Goal: Task Accomplishment & Management: Manage account settings

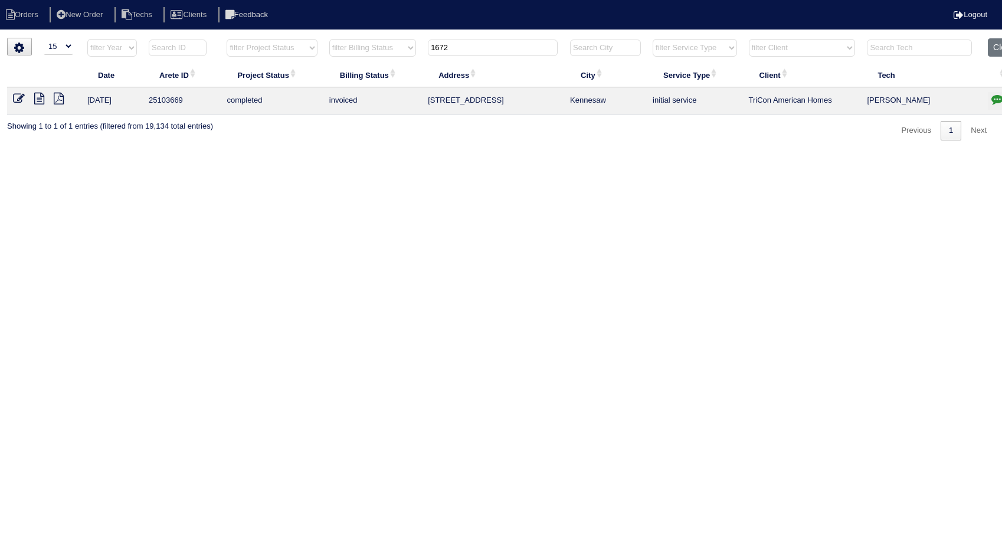
select select "15"
drag, startPoint x: 461, startPoint y: 48, endPoint x: 211, endPoint y: 117, distance: 259.6
click at [211, 117] on div "▼ 10 15 25 50 200 500 Search: Date Arete ID Project Status Billing Status Addre…" at bounding box center [501, 89] width 988 height 103
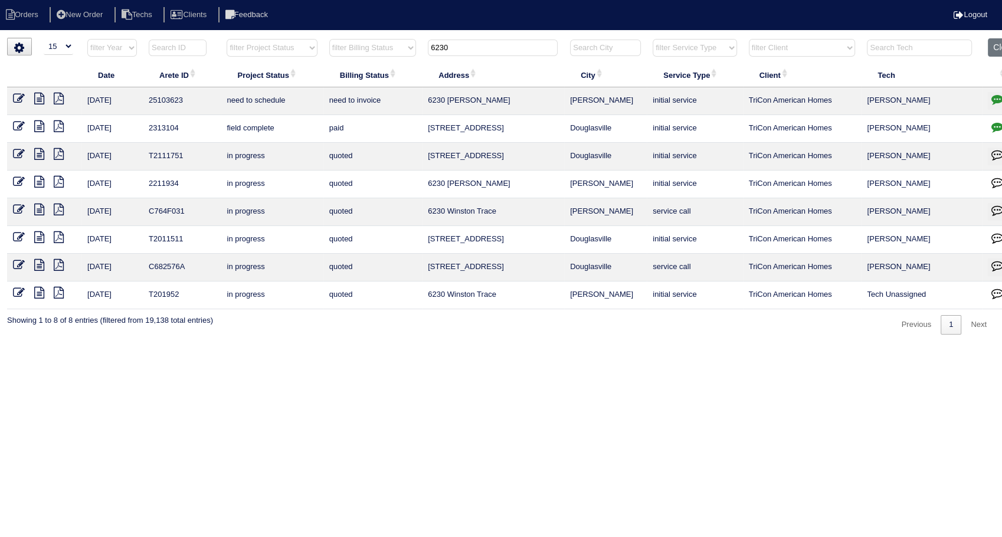
scroll to position [0, 24]
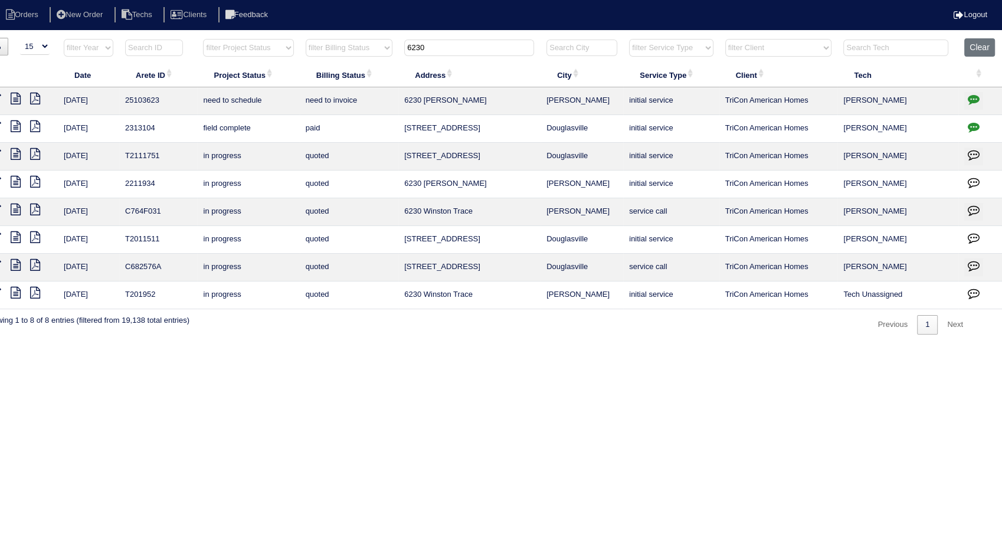
type input "6230"
click at [970, 99] on icon "button" at bounding box center [974, 99] width 12 height 12
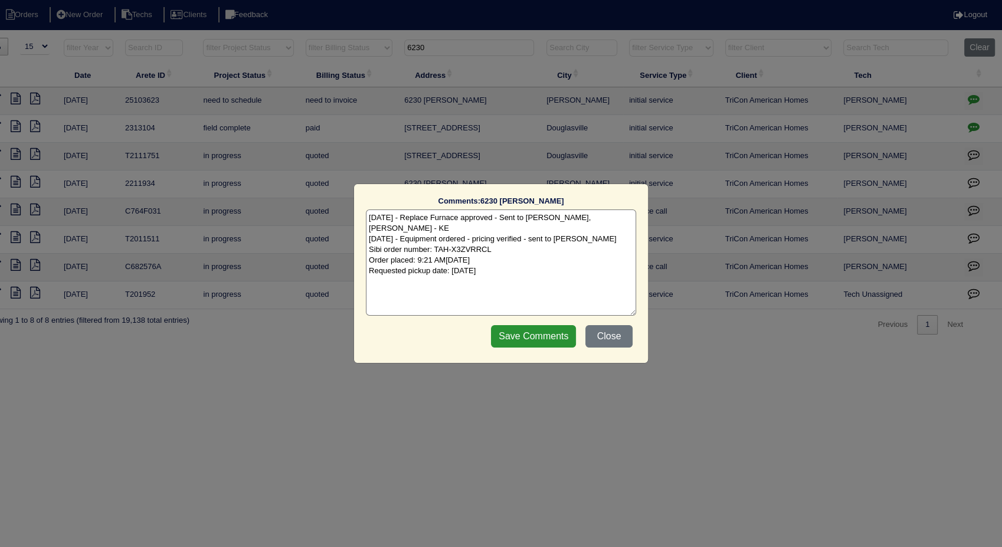
click at [533, 257] on textarea "10/3/25 - Replace Furnace approved - Sent to Dan, Payton, Reeca - KE 10/6/25 - …" at bounding box center [501, 263] width 270 height 106
type textarea "10/3/25 - Replace Furnace approved - Sent to Dan, Payton, Reeca - KE 10/6/25 - …"
click at [528, 338] on input "Save Comments" at bounding box center [533, 336] width 85 height 22
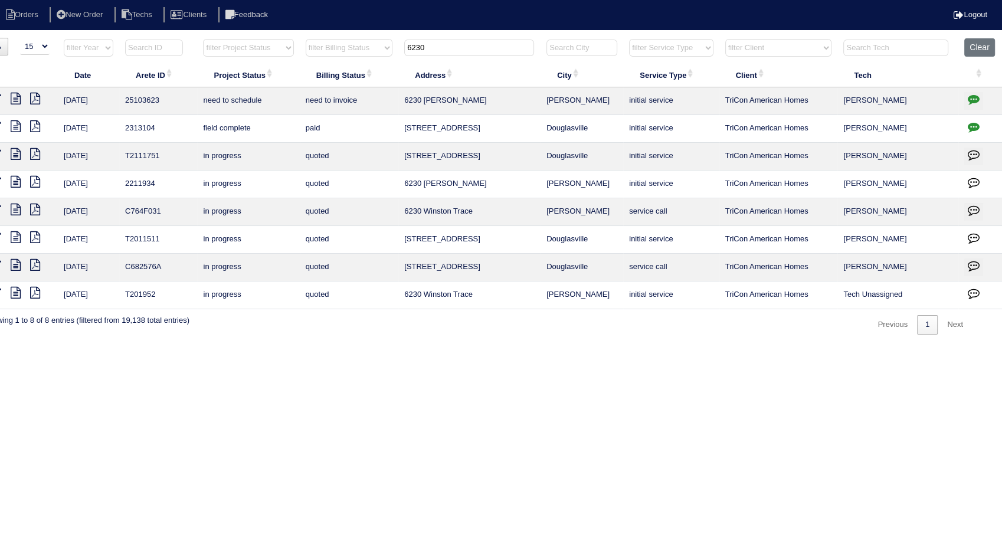
scroll to position [0, 0]
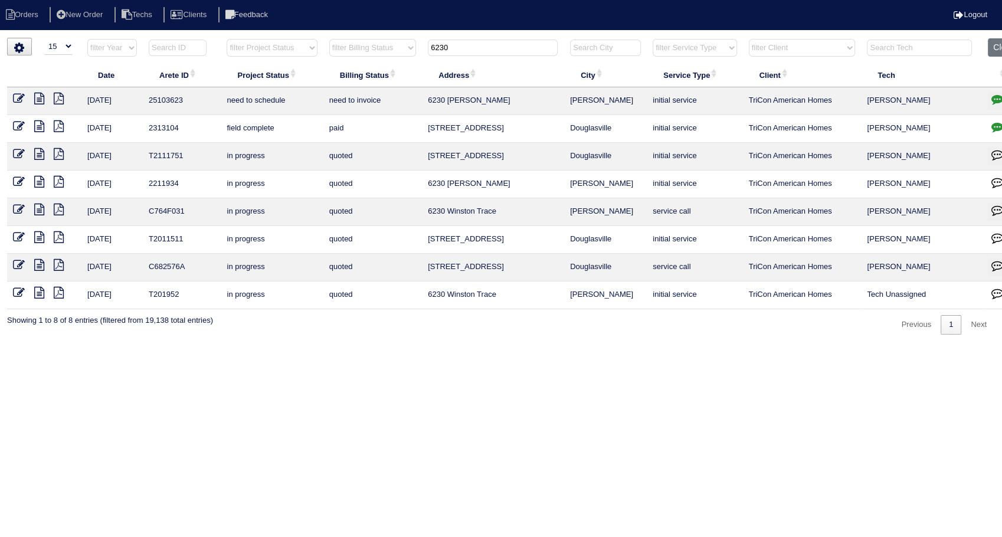
click at [19, 96] on icon at bounding box center [19, 99] width 12 height 12
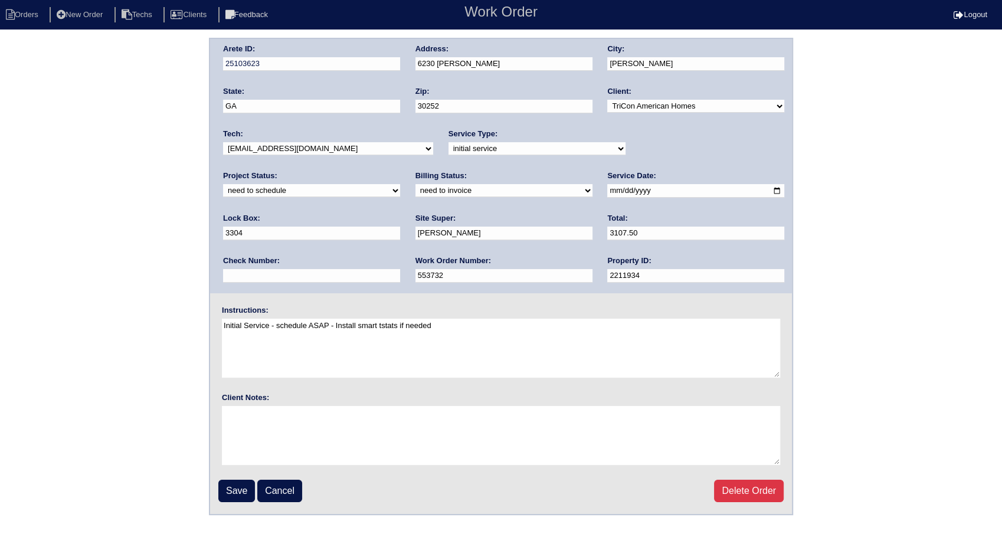
drag, startPoint x: 282, startPoint y: 191, endPoint x: 279, endPoint y: 198, distance: 7.9
click at [415, 191] on select "need to quote quoted need to invoice invoiced paid warranty purchase order need…" at bounding box center [503, 190] width 177 height 13
select select "invoiced"
click at [415, 184] on select "need to quote quoted need to invoice invoiced paid warranty purchase order need…" at bounding box center [503, 190] width 177 height 13
click at [230, 487] on input "Save" at bounding box center [236, 491] width 37 height 22
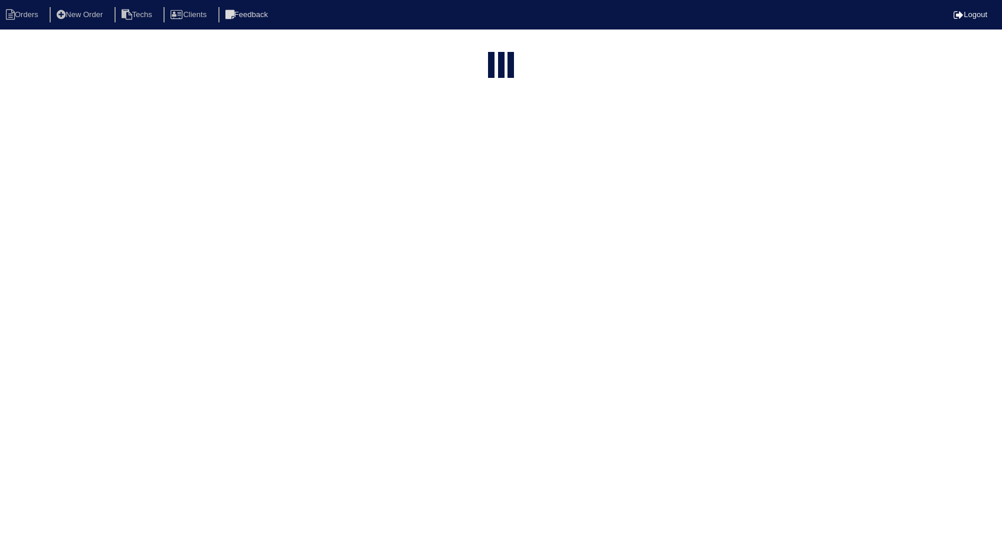
select select "15"
type input "6230"
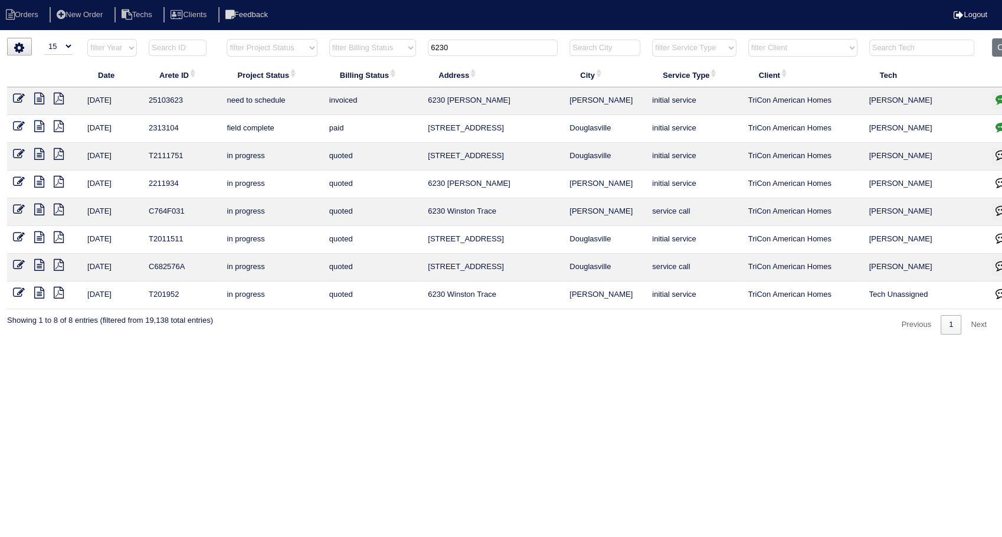
click at [18, 102] on icon at bounding box center [19, 99] width 12 height 12
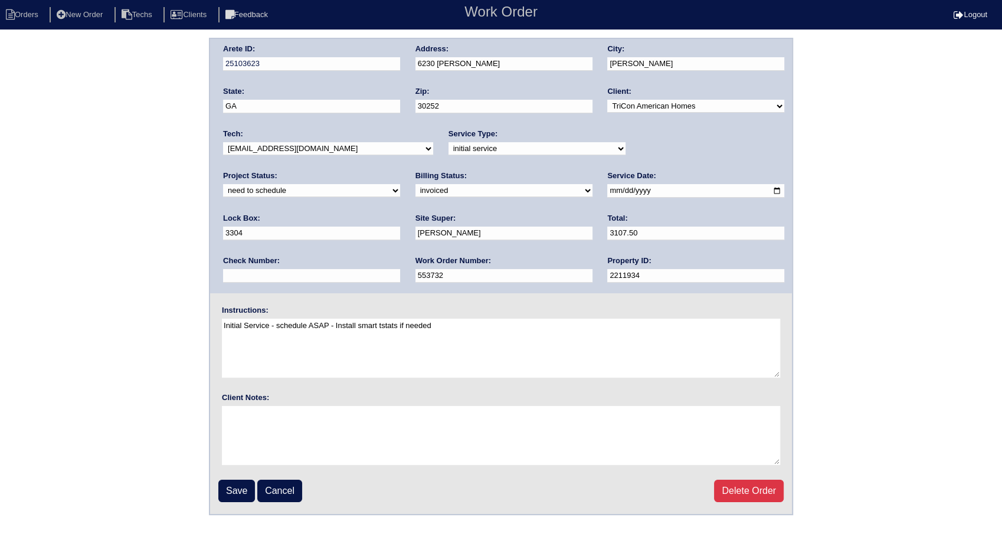
click at [400, 184] on select "new order assigned in progress field complete need to schedule admin review arc…" at bounding box center [311, 190] width 177 height 13
select select "completed"
click at [400, 184] on select "new order assigned in progress field complete need to schedule admin review arc…" at bounding box center [311, 190] width 177 height 13
click at [240, 483] on input "Save" at bounding box center [236, 491] width 37 height 22
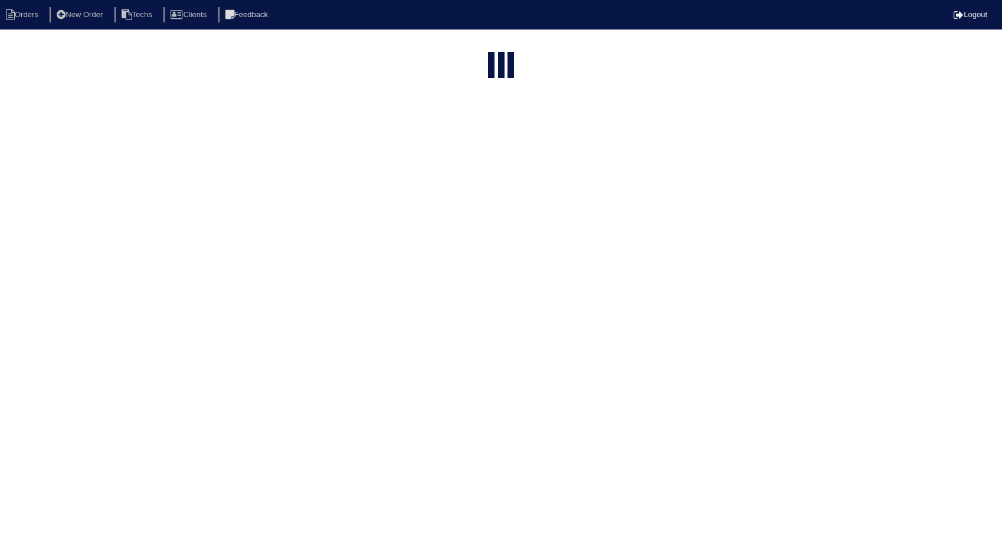
select select "15"
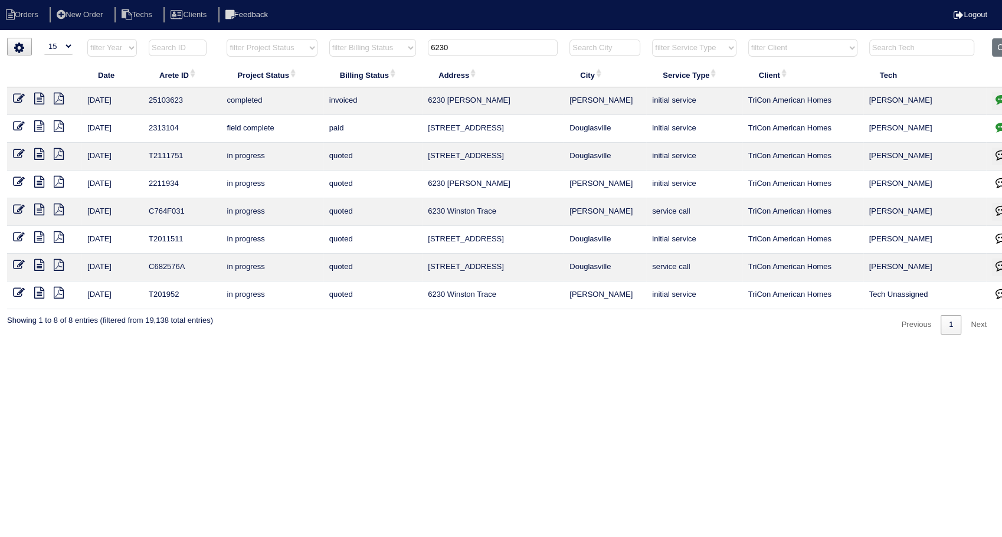
click at [397, 346] on html "Orders New Order Techs Clients Feedback Logout Orders New Order Users Clients M…" at bounding box center [501, 173] width 1002 height 346
drag, startPoint x: 463, startPoint y: 50, endPoint x: 427, endPoint y: 47, distance: 35.5
click at [427, 47] on th "6230" at bounding box center [493, 50] width 142 height 24
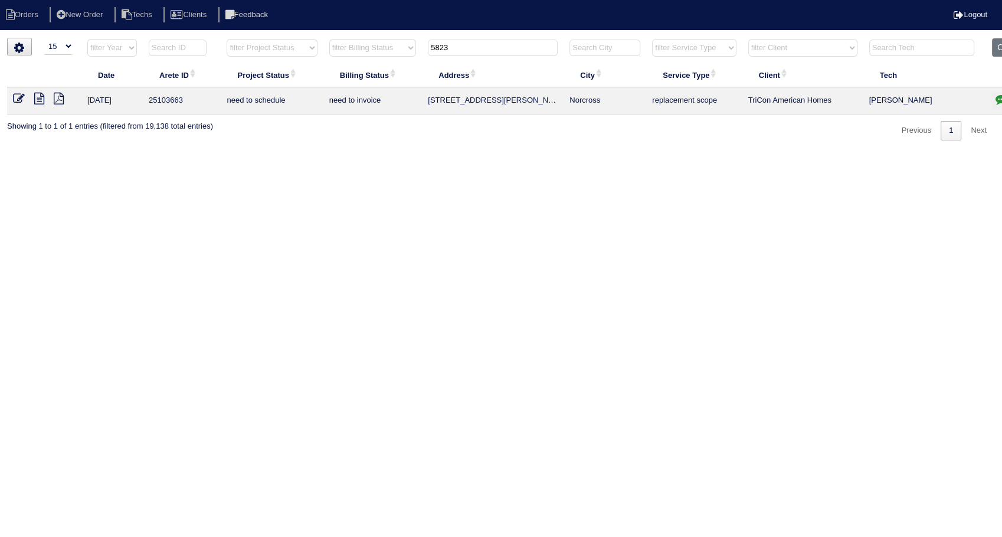
type input "5823"
click at [1001, 99] on icon "button" at bounding box center [1002, 99] width 12 height 12
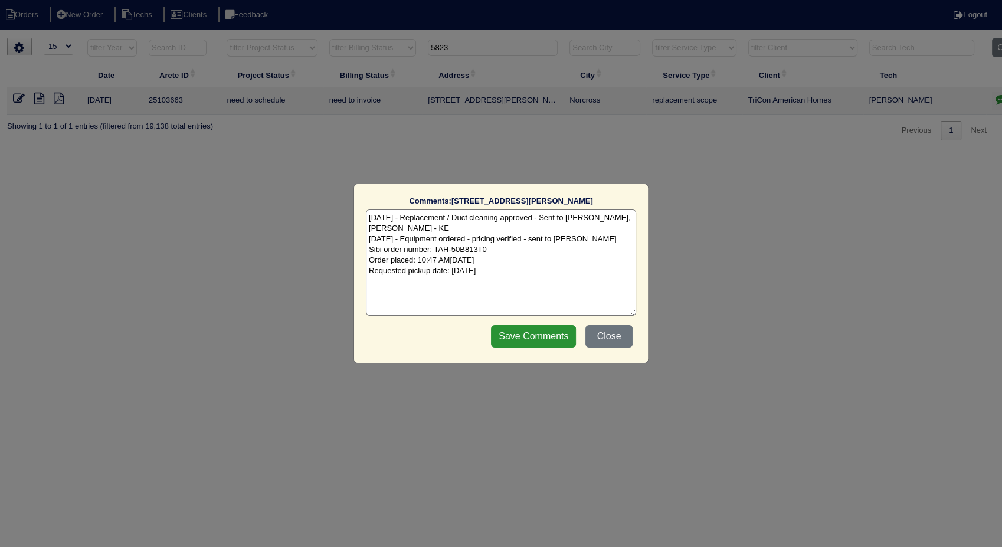
click at [555, 280] on textarea "10/8/25 - Replacement / Duct cleaning approved - Sent to Dan, Payton, Reeca - K…" at bounding box center [501, 263] width 270 height 106
type textarea "10/8/25 - Replacement / Duct cleaning approved - Sent to Dan, Payton, Reeca - K…"
click at [539, 329] on input "Save Comments" at bounding box center [533, 336] width 85 height 22
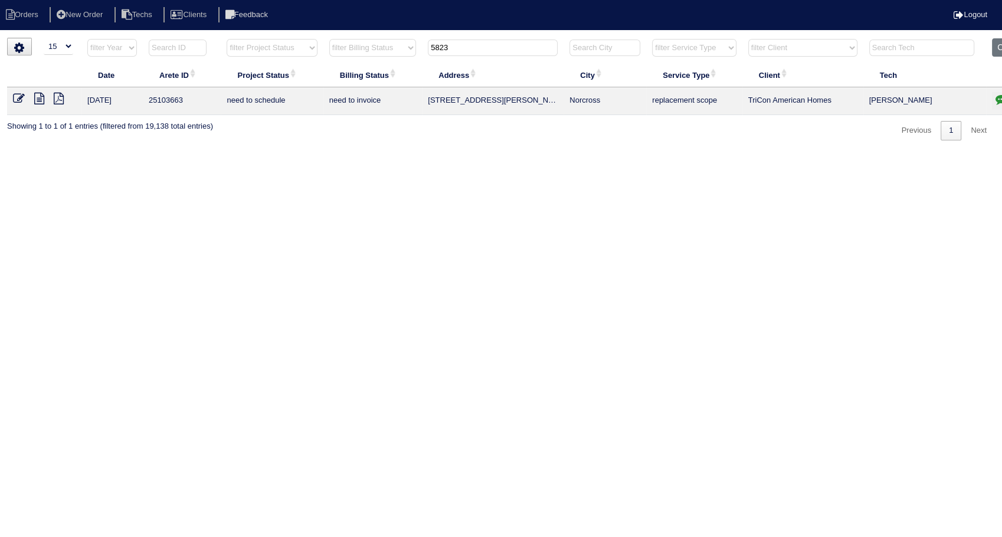
click at [14, 97] on icon at bounding box center [19, 99] width 12 height 12
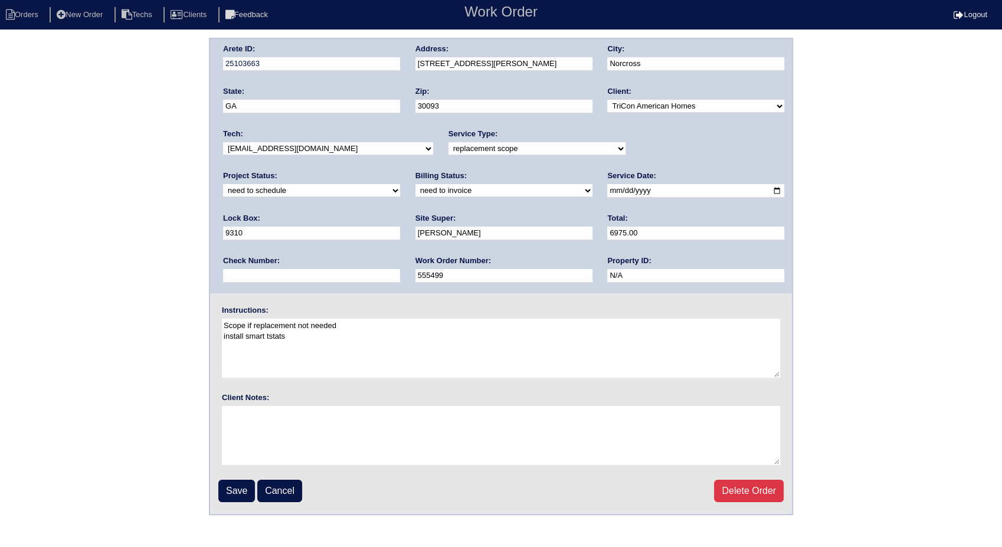
click at [400, 184] on select "new order assigned in progress field complete need to schedule admin review arc…" at bounding box center [311, 190] width 177 height 13
select select "completed"
click at [400, 184] on select "new order assigned in progress field complete need to schedule admin review arc…" at bounding box center [311, 190] width 177 height 13
click at [415, 186] on select "need to quote quoted need to invoice invoiced paid warranty purchase order need…" at bounding box center [503, 190] width 177 height 13
select select "invoiced"
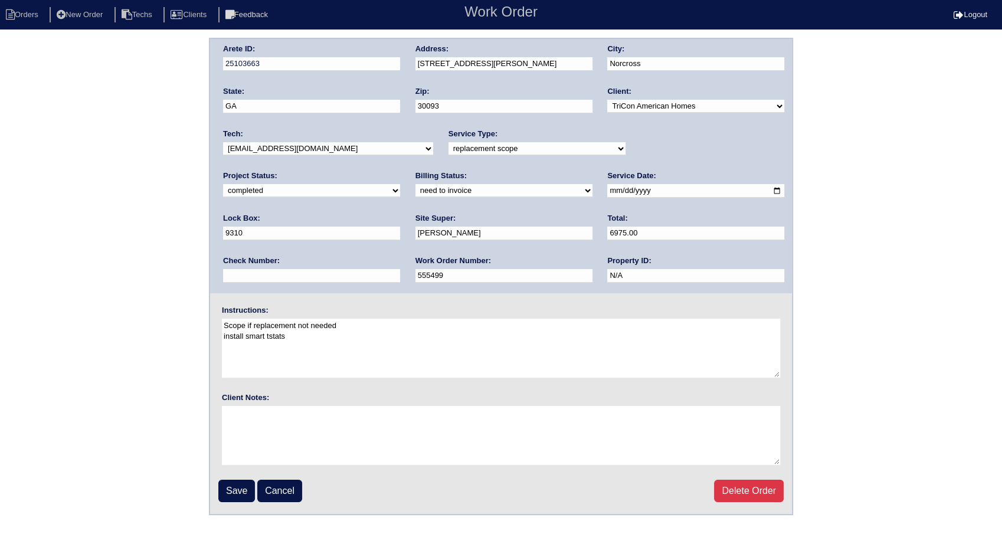
click at [415, 184] on select "need to quote quoted need to invoice invoiced paid warranty purchase order need…" at bounding box center [503, 190] width 177 height 13
click at [239, 489] on input "Save" at bounding box center [236, 491] width 37 height 22
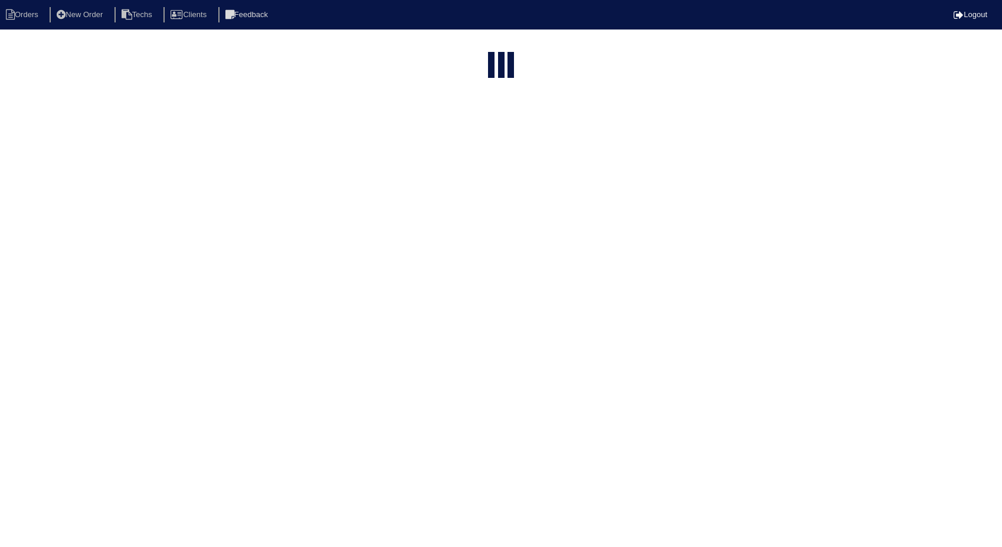
select select "15"
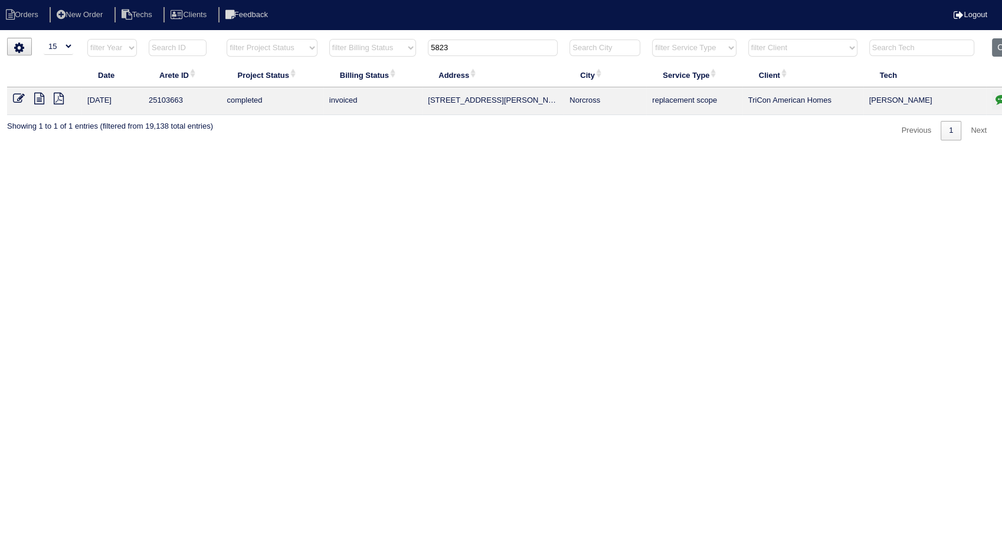
drag, startPoint x: 440, startPoint y: 165, endPoint x: 411, endPoint y: 142, distance: 36.6
click at [440, 152] on html "Orders New Order Techs Clients Feedback Logout Orders New Order Users Clients M…" at bounding box center [501, 76] width 1002 height 152
drag, startPoint x: 466, startPoint y: 45, endPoint x: 408, endPoint y: 64, distance: 61.4
click at [408, 64] on table "Date Arete ID Project Status Billing Status Address City Service Type Client Te…" at bounding box center [518, 76] width 1023 height 77
type input "156"
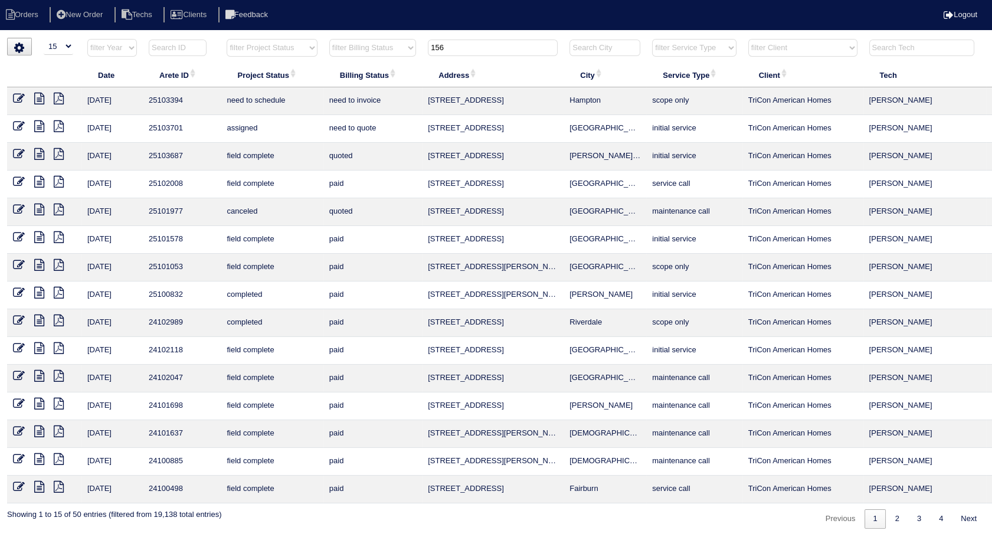
drag, startPoint x: 15, startPoint y: 153, endPoint x: 24, endPoint y: 165, distance: 14.9
click at [15, 153] on icon at bounding box center [19, 154] width 12 height 12
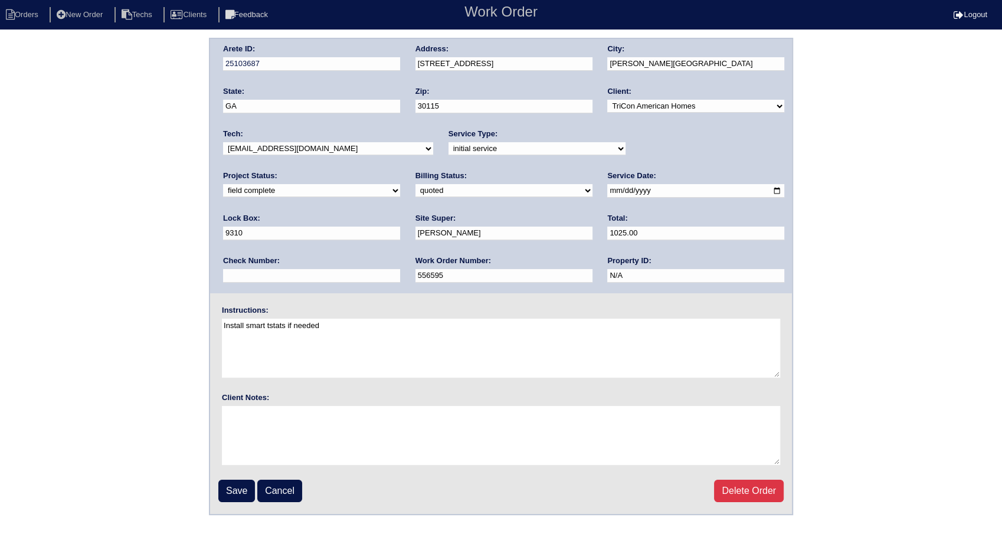
drag, startPoint x: 250, startPoint y: 186, endPoint x: 247, endPoint y: 197, distance: 10.6
click at [415, 186] on select "need to quote quoted need to invoice invoiced paid warranty purchase order need…" at bounding box center [503, 190] width 177 height 13
select select "invoiced"
click at [415, 184] on select "need to quote quoted need to invoice invoiced paid warranty purchase order need…" at bounding box center [503, 190] width 177 height 13
click at [231, 485] on input "Save" at bounding box center [236, 491] width 37 height 22
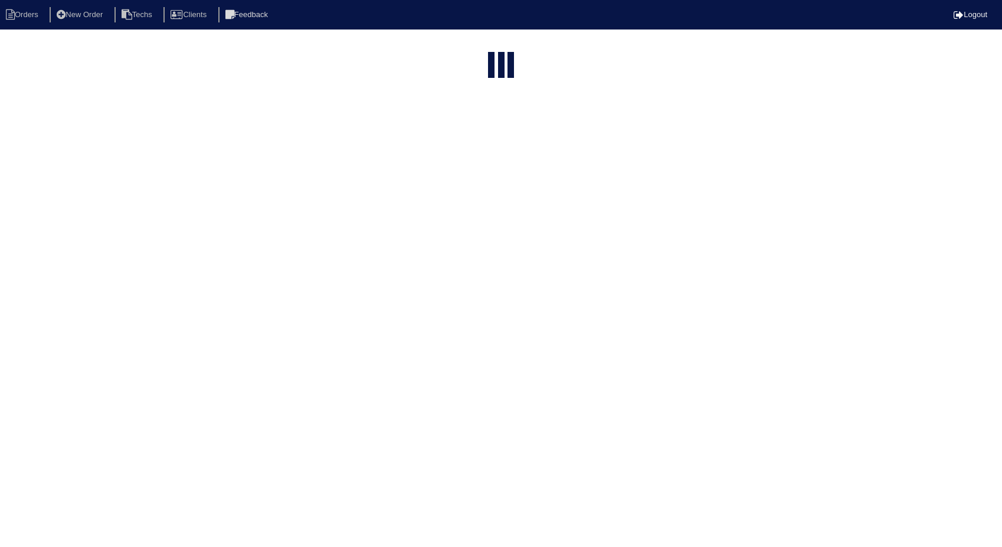
select select "15"
type input "156"
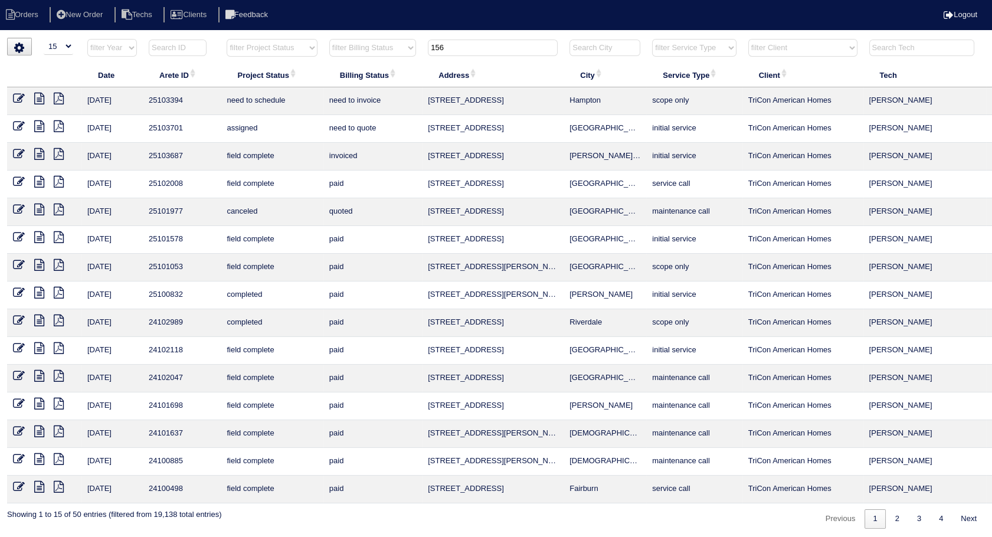
click at [14, 153] on icon at bounding box center [19, 154] width 12 height 12
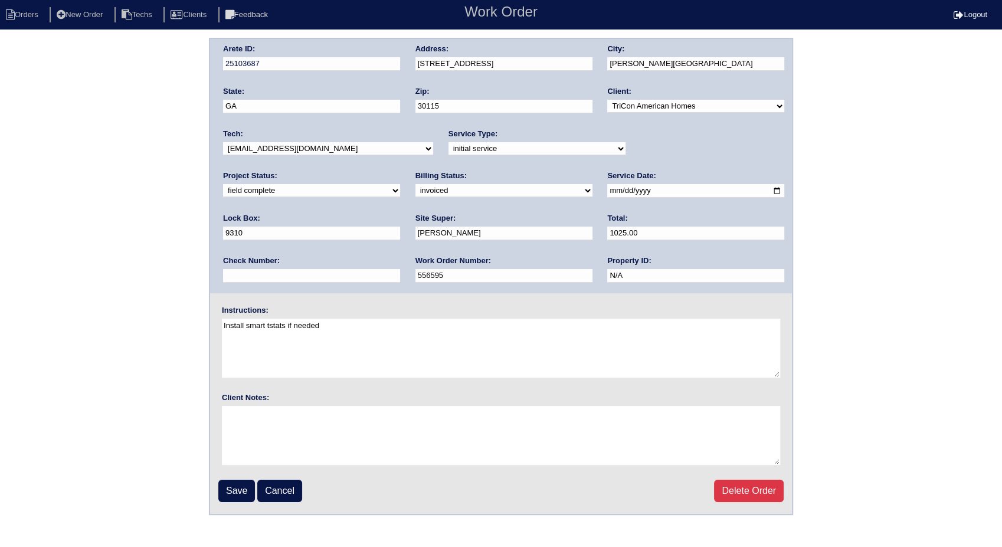
click at [415, 194] on select "need to quote quoted need to invoice invoiced paid warranty purchase order need…" at bounding box center [503, 190] width 177 height 13
click at [204, 192] on div "Arete ID: 25103687 Address: [STREET_ADDRESS][DEMOGRAPHIC_DATA] City: [PERSON_NA…" at bounding box center [501, 276] width 1002 height 477
drag, startPoint x: 240, startPoint y: 483, endPoint x: 245, endPoint y: 474, distance: 9.8
click at [240, 483] on input "Save" at bounding box center [236, 491] width 37 height 22
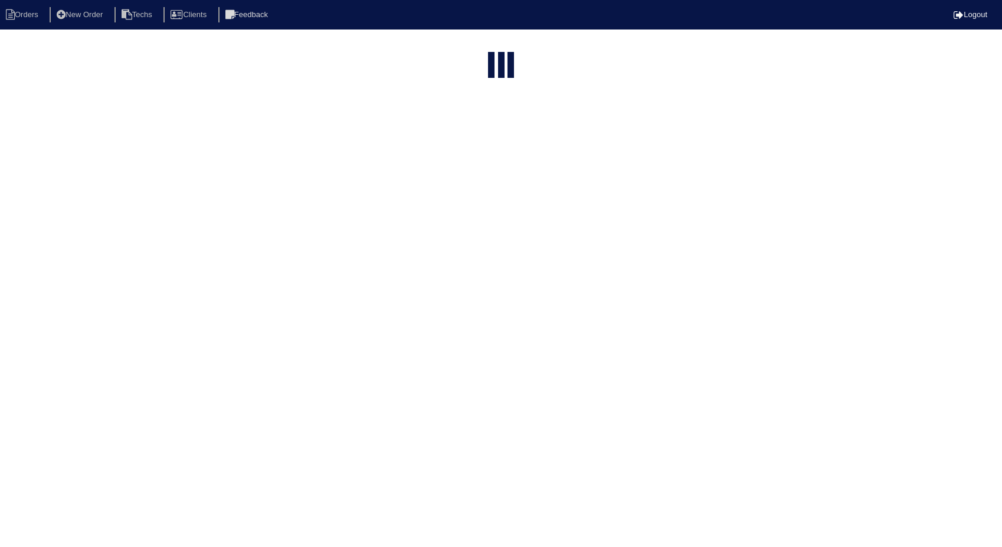
select select "15"
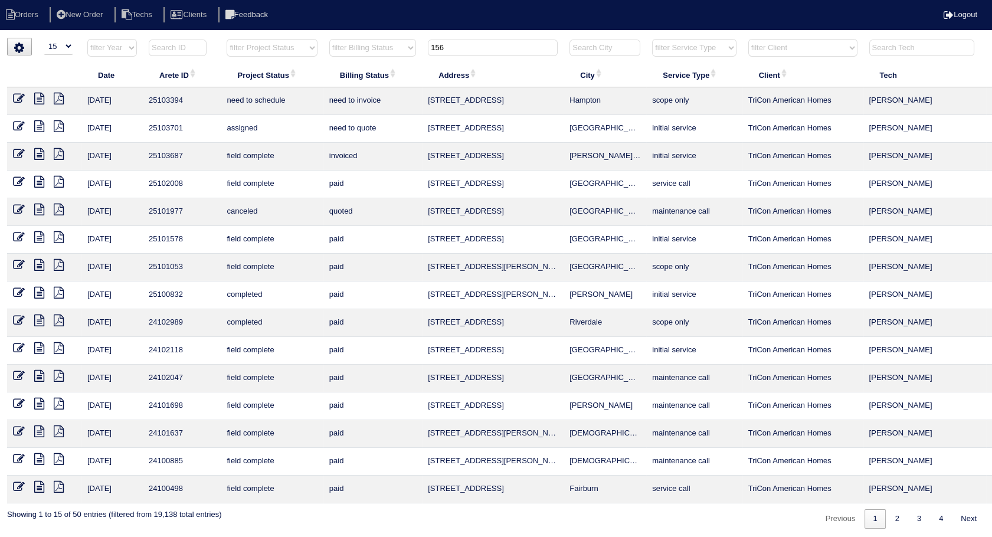
drag, startPoint x: 458, startPoint y: 41, endPoint x: 387, endPoint y: 68, distance: 76.2
click at [387, 68] on table "Date Arete ID Project Status Billing Status Address City Service Type Client Te…" at bounding box center [518, 270] width 1023 height 465
type input "645"
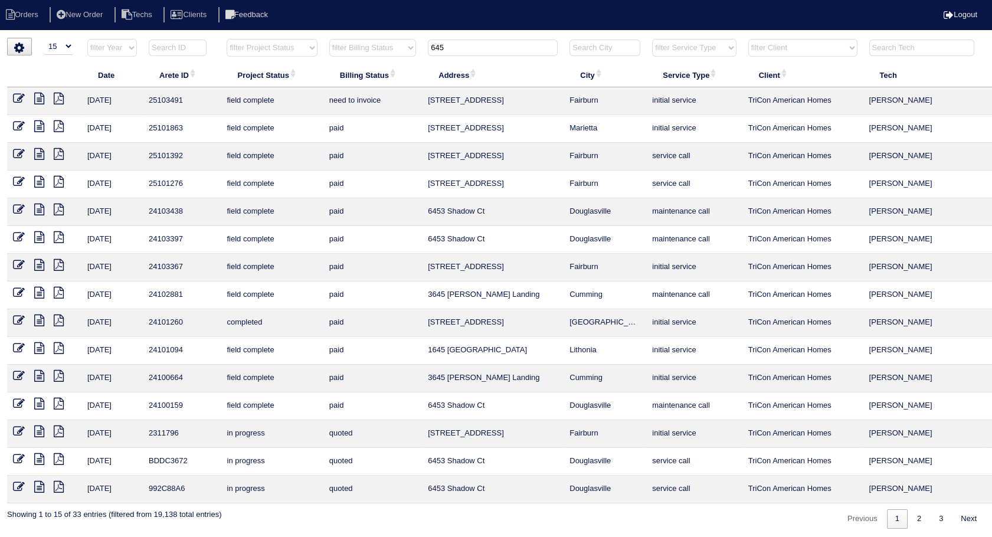
click at [22, 97] on icon at bounding box center [19, 99] width 12 height 12
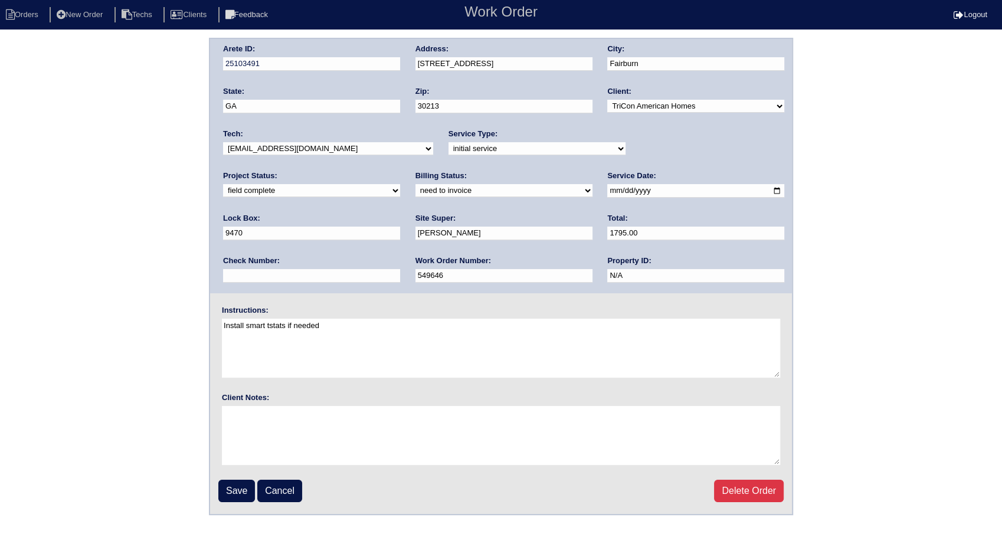
drag, startPoint x: 264, startPoint y: 189, endPoint x: 260, endPoint y: 199, distance: 10.3
click at [415, 189] on select "need to quote quoted need to invoice invoiced paid warranty purchase order need…" at bounding box center [503, 190] width 177 height 13
select select "invoiced"
click at [415, 184] on select "need to quote quoted need to invoice invoiced paid warranty purchase order need…" at bounding box center [503, 190] width 177 height 13
click at [238, 487] on input "Save" at bounding box center [236, 491] width 37 height 22
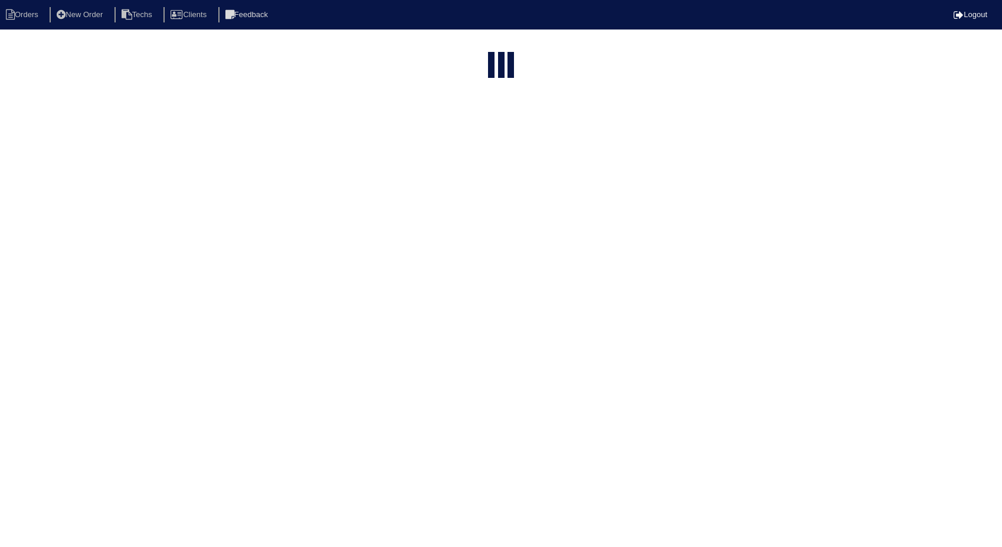
select select "15"
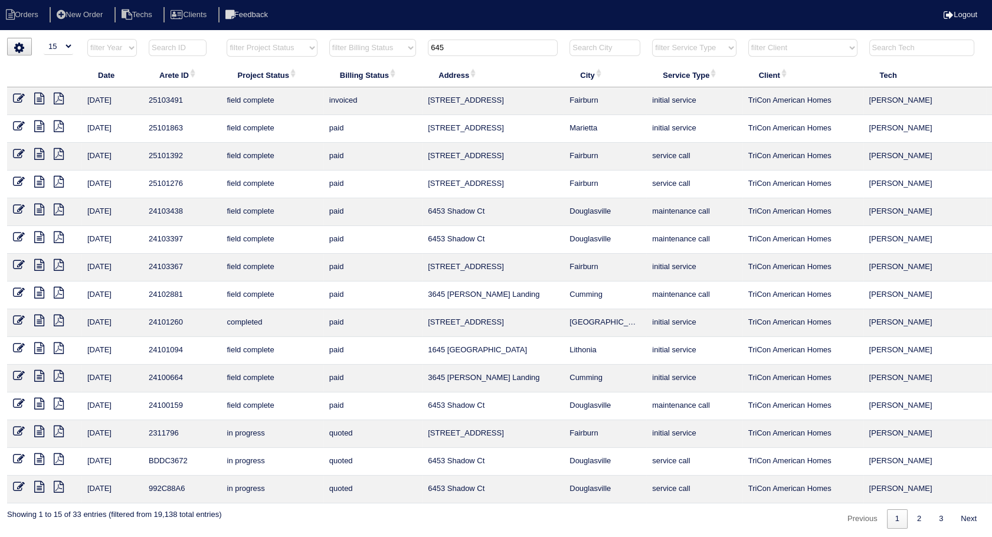
drag, startPoint x: 476, startPoint y: 47, endPoint x: 378, endPoint y: 56, distance: 97.8
click at [378, 56] on tr "filter Year -- Any Year -- 2025 2024 2023 2022 2021 2020 2019 filter Project St…" at bounding box center [518, 50] width 1023 height 24
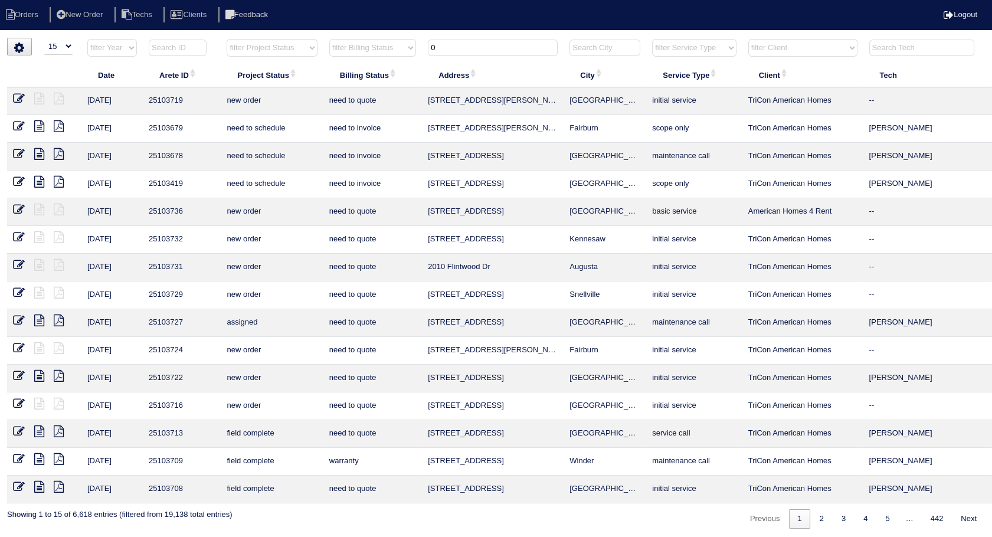
drag, startPoint x: 449, startPoint y: 45, endPoint x: 374, endPoint y: 66, distance: 77.3
click at [374, 66] on table "Date Arete ID Project Status Billing Status Address City Service Type Client Te…" at bounding box center [518, 270] width 1023 height 465
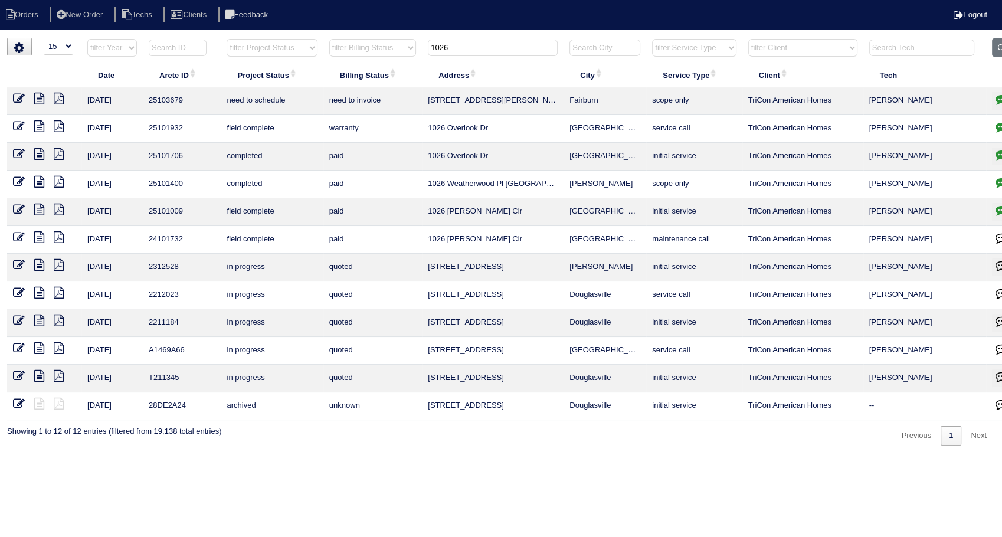
drag, startPoint x: 467, startPoint y: 50, endPoint x: 288, endPoint y: 73, distance: 180.9
click at [288, 73] on table "Date Arete ID Project Status Billing Status Address City Service Type Client Te…" at bounding box center [518, 229] width 1023 height 382
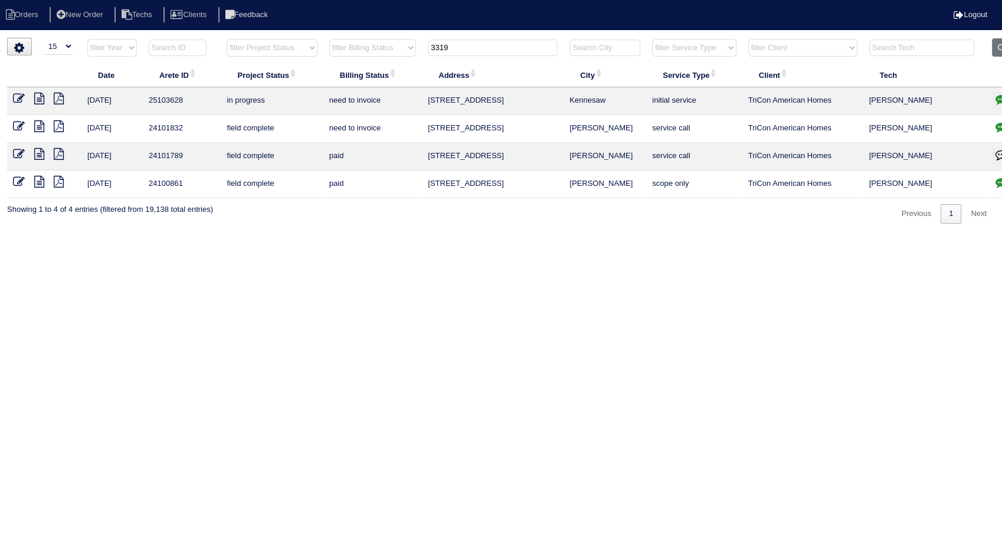
click at [472, 40] on input "3319" at bounding box center [493, 48] width 130 height 17
drag, startPoint x: 427, startPoint y: 61, endPoint x: 418, endPoint y: 64, distance: 9.7
click at [418, 64] on table "Date Arete ID Project Status Billing Status Address City Service Type Client Te…" at bounding box center [518, 118] width 1023 height 160
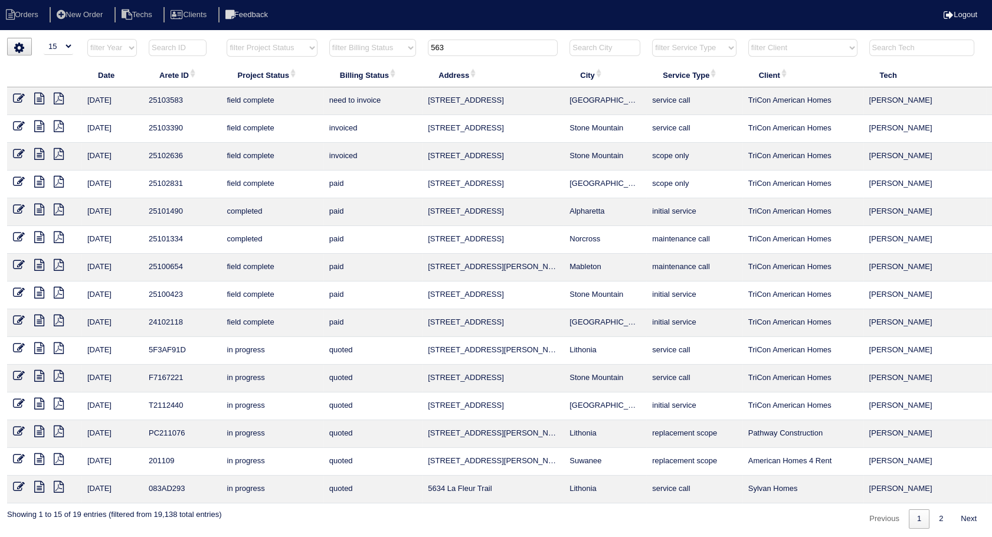
type input "563"
click at [19, 97] on icon at bounding box center [19, 99] width 12 height 12
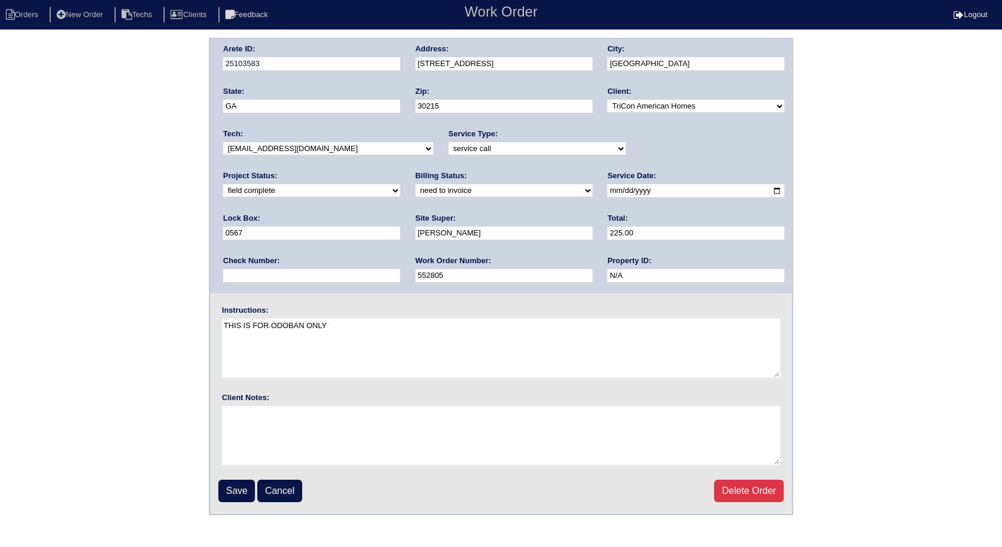
click at [415, 190] on select "need to quote quoted need to invoice invoiced paid warranty purchase order need…" at bounding box center [503, 190] width 177 height 13
select select "invoiced"
click at [415, 184] on select "need to quote quoted need to invoice invoiced paid warranty purchase order need…" at bounding box center [503, 190] width 177 height 13
click at [241, 490] on input "Save" at bounding box center [236, 491] width 37 height 22
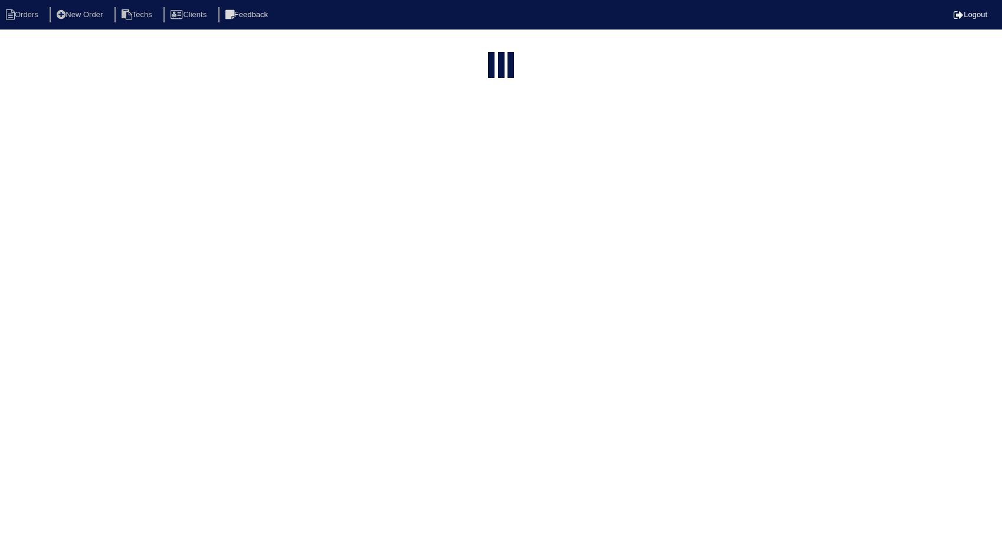
select select "15"
type input "563"
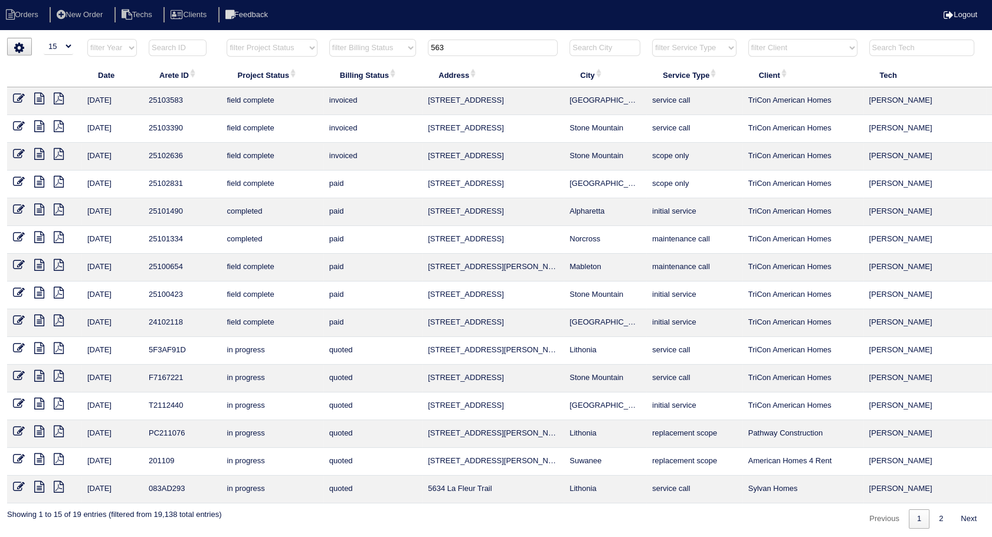
scroll to position [0, 38]
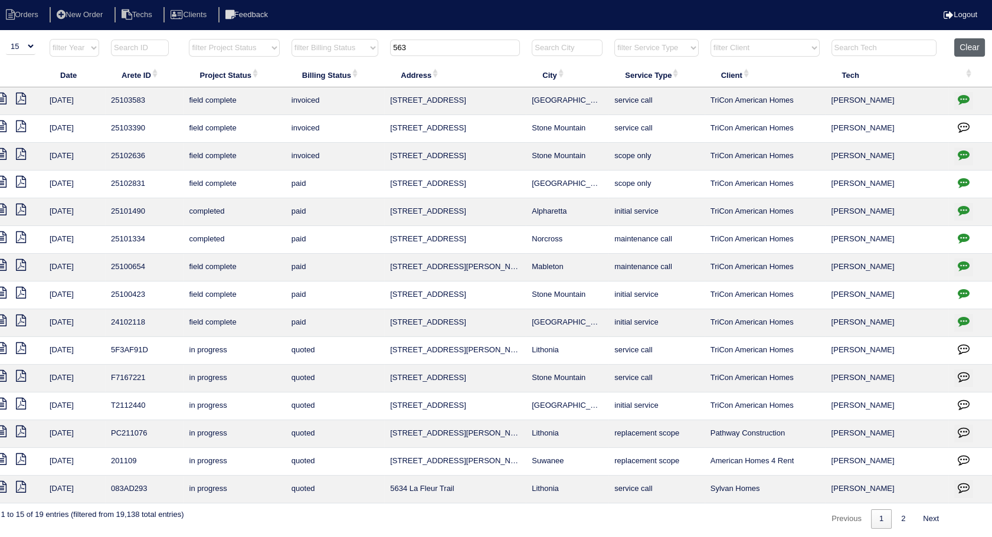
click at [977, 44] on button "Clear" at bounding box center [969, 47] width 30 height 18
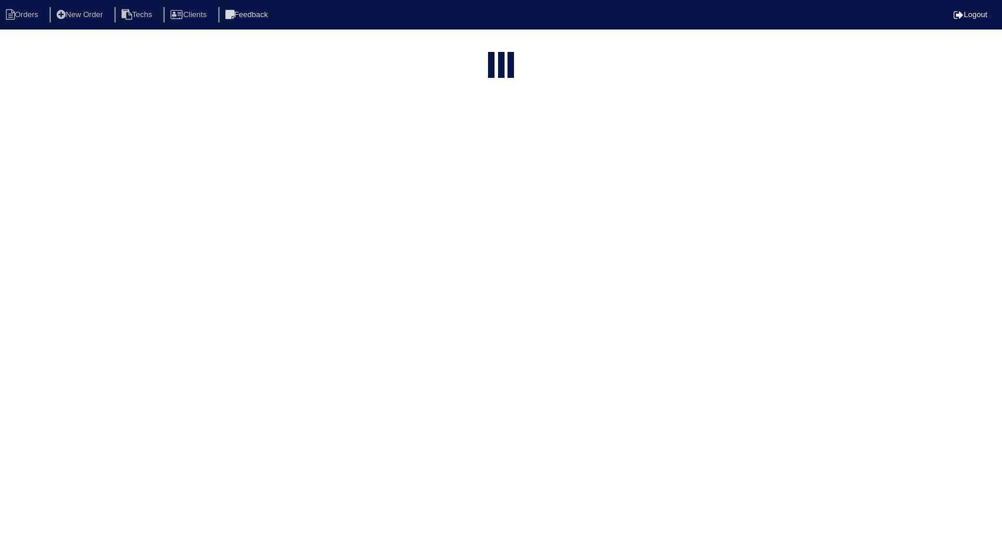
select select "15"
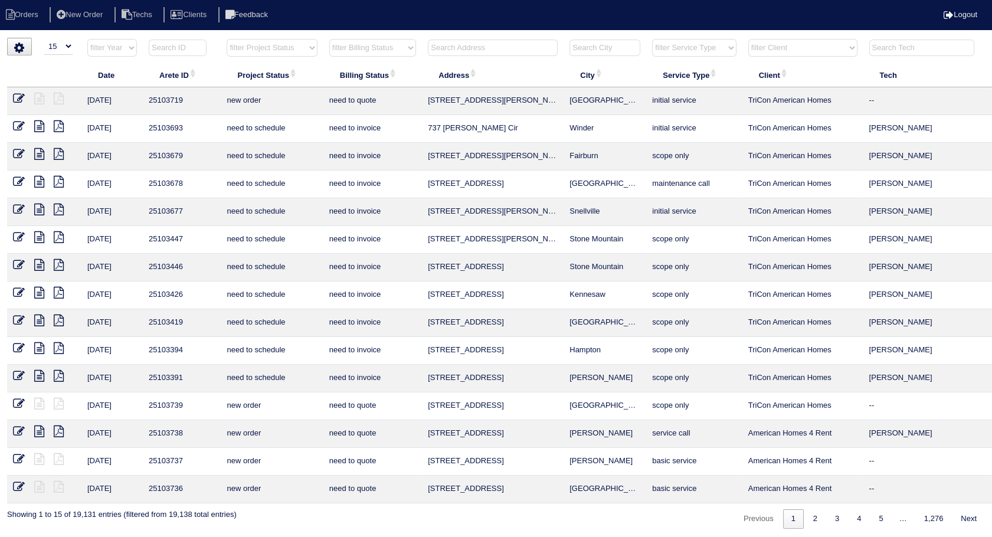
click at [366, 53] on select "filter Billing Status -- Any Billing Status -- need to quote quoted need to inv…" at bounding box center [372, 48] width 87 height 18
click at [329, 39] on select "filter Billing Status -- Any Billing Status -- need to quote quoted need to inv…" at bounding box center [372, 48] width 87 height 18
select select "need to invoice"
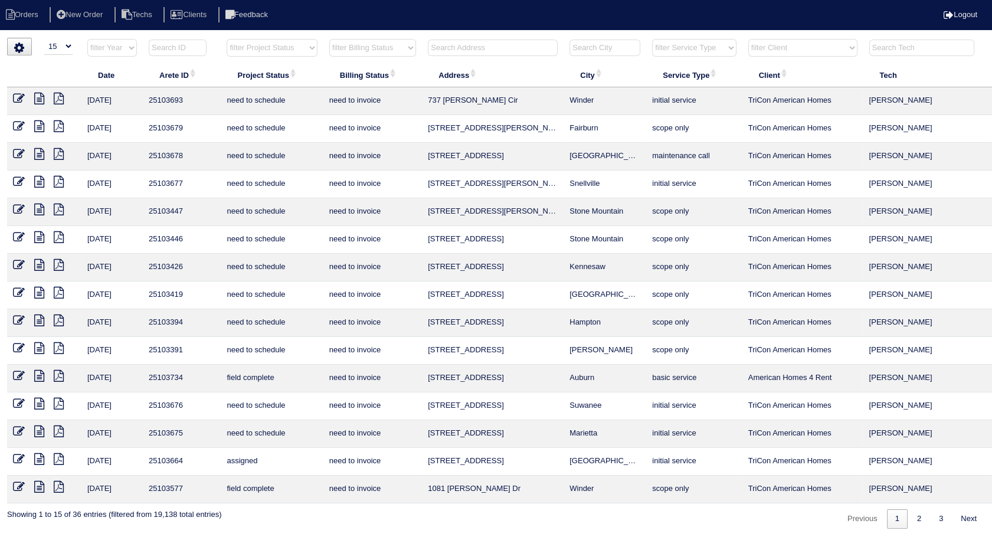
click at [42, 483] on icon at bounding box center [39, 487] width 10 height 12
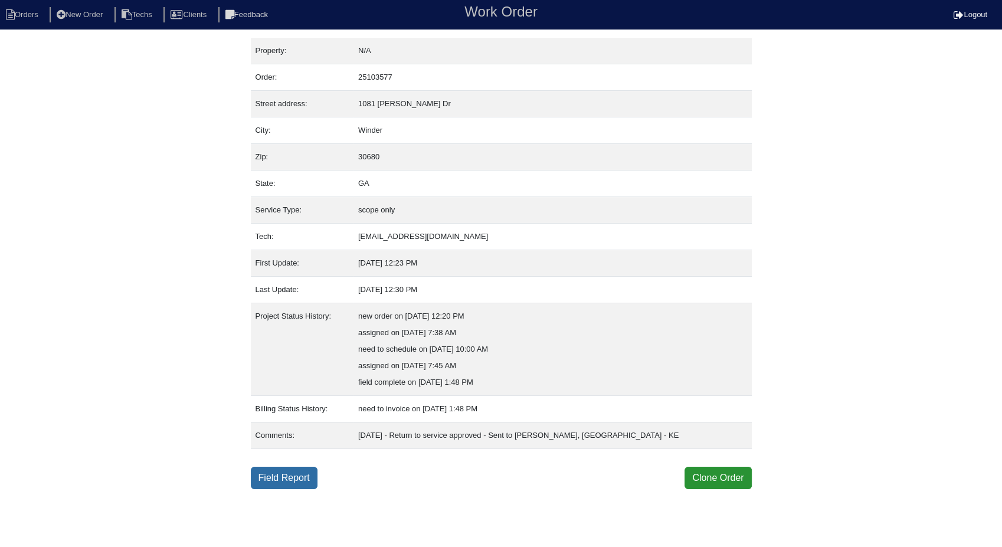
click at [287, 470] on link "Field Report" at bounding box center [284, 478] width 67 height 22
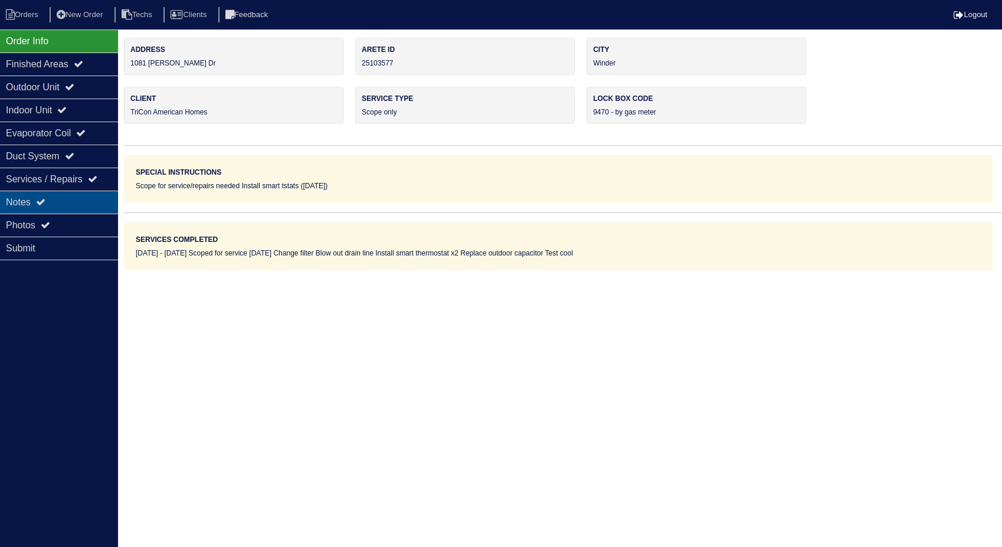
click at [18, 202] on div "Notes" at bounding box center [59, 202] width 118 height 23
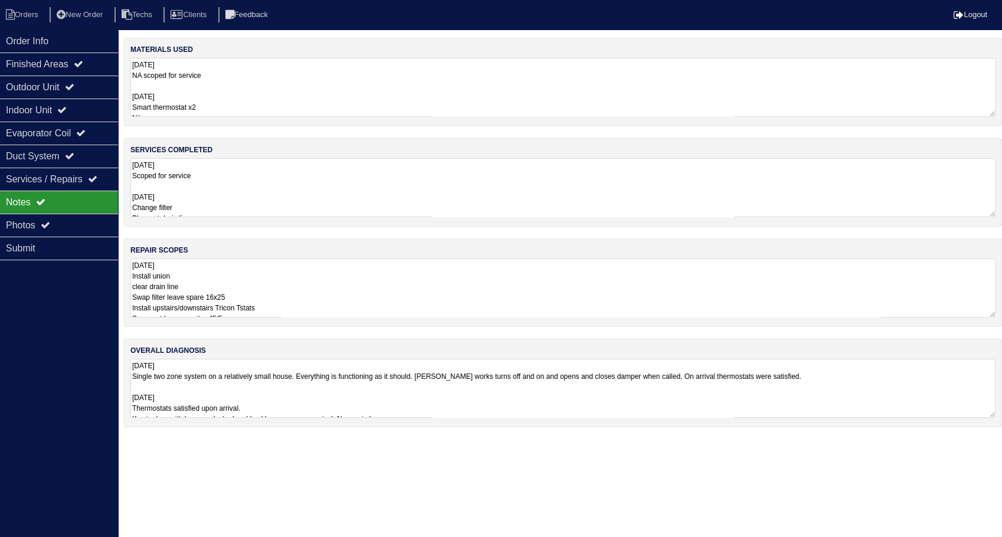
click at [255, 86] on textarea "9.30.25 NA scoped for service 10/9/25 Smart thermostat x2 Nitrogen Pvc union x1…" at bounding box center [562, 87] width 865 height 59
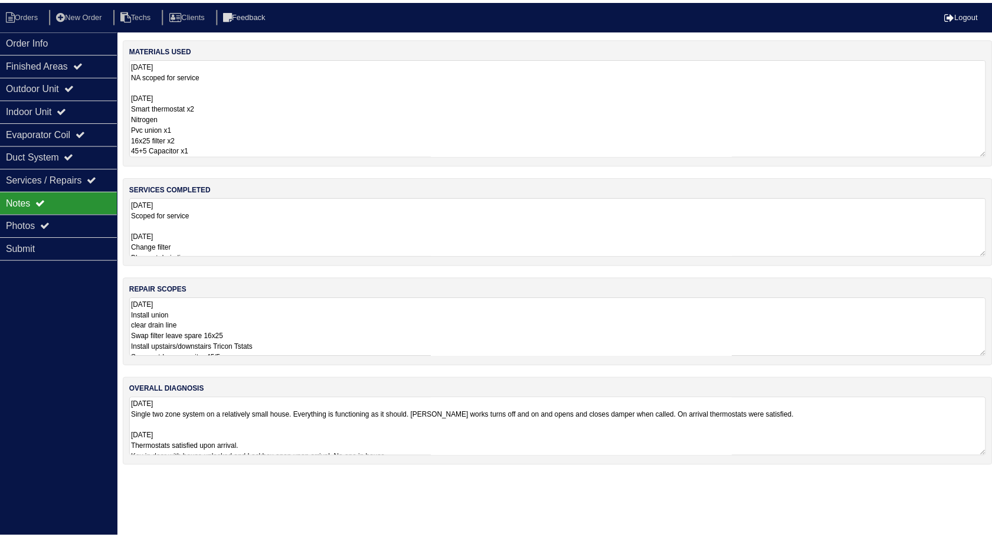
scroll to position [1, 0]
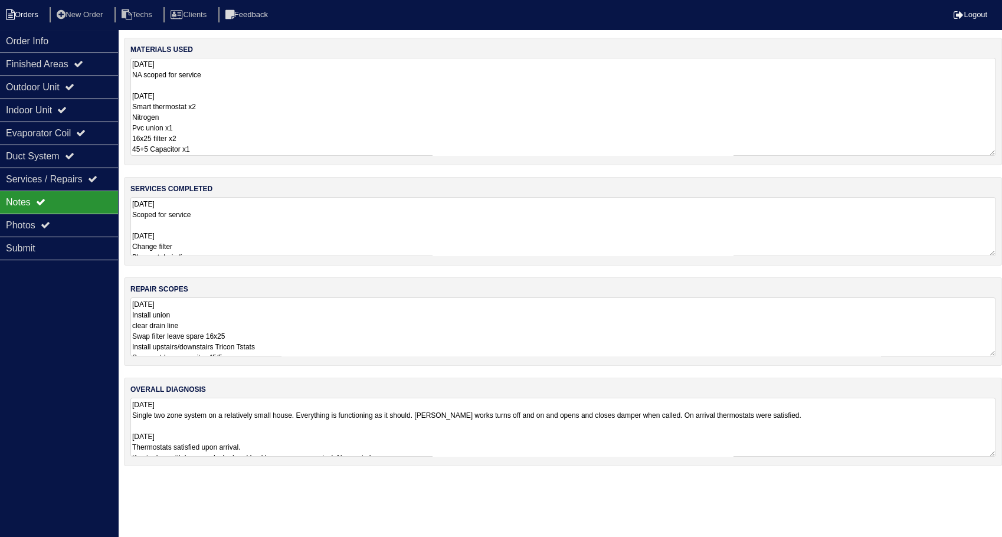
click at [21, 10] on li "Orders" at bounding box center [24, 15] width 48 height 16
select select "15"
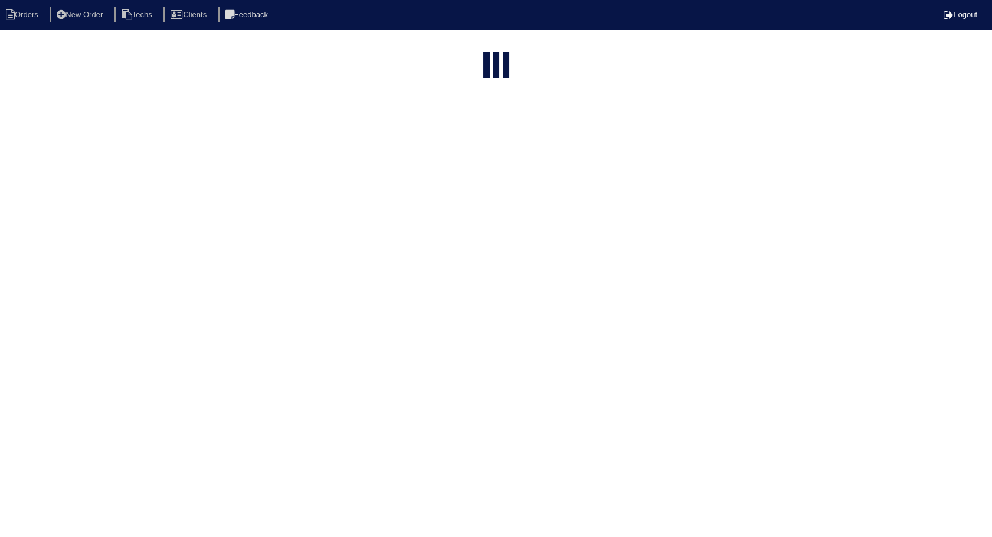
select select "need to invoice"
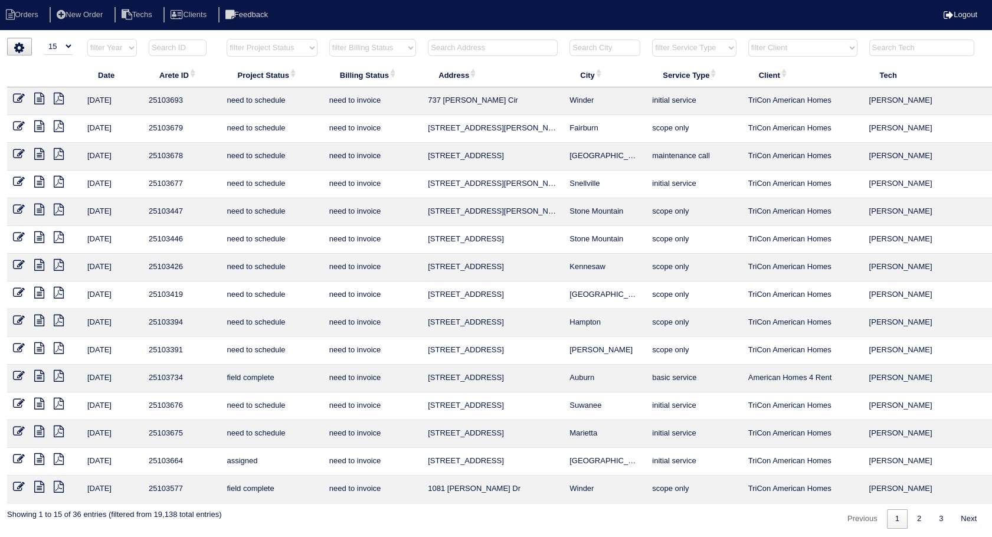
click at [20, 484] on icon at bounding box center [19, 487] width 12 height 12
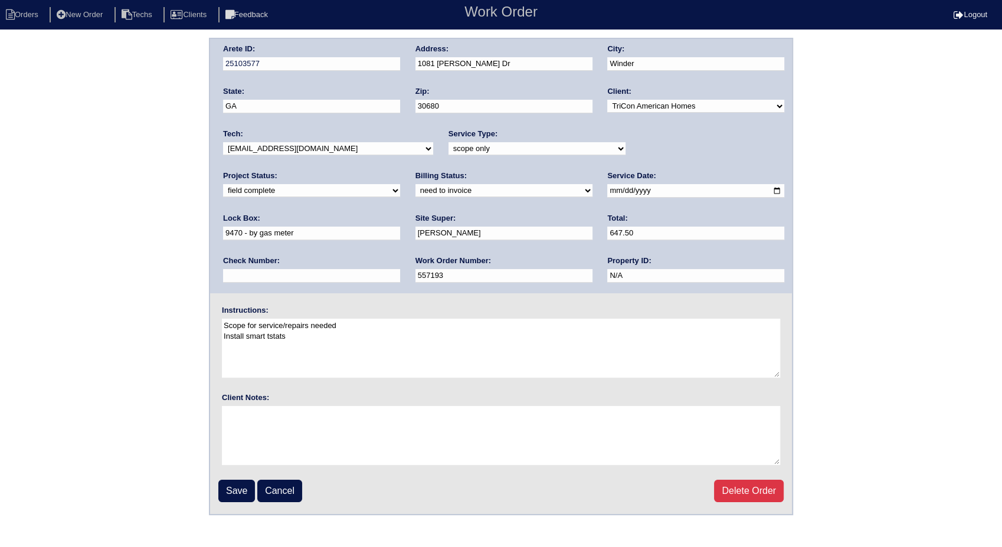
drag, startPoint x: 246, startPoint y: 191, endPoint x: 246, endPoint y: 199, distance: 8.3
click at [415, 191] on select "need to quote quoted need to invoice invoiced paid warranty purchase order need…" at bounding box center [503, 190] width 177 height 13
select select "invoiced"
click at [415, 184] on select "need to quote quoted need to invoice invoiced paid warranty purchase order need…" at bounding box center [503, 190] width 177 height 13
click at [236, 489] on input "Save" at bounding box center [236, 491] width 37 height 22
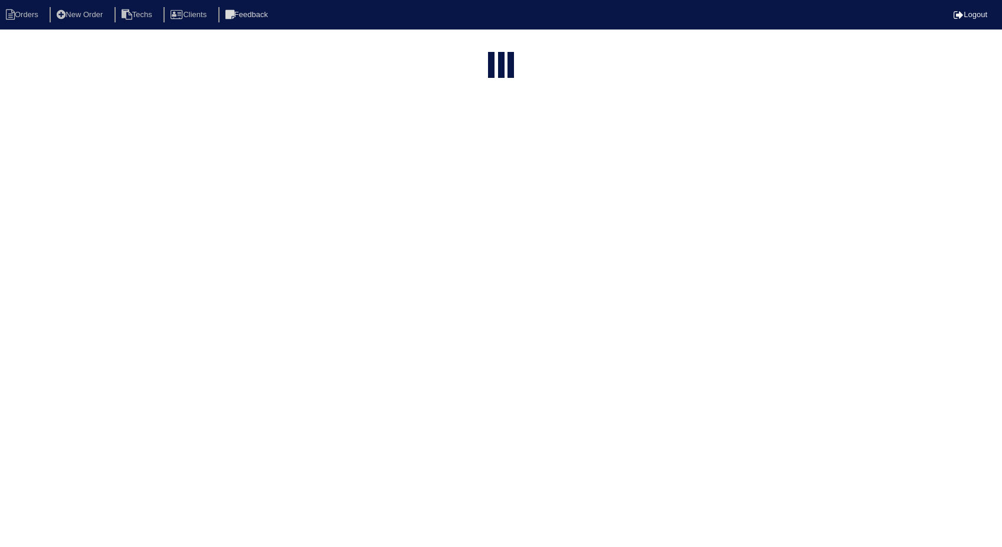
select select "15"
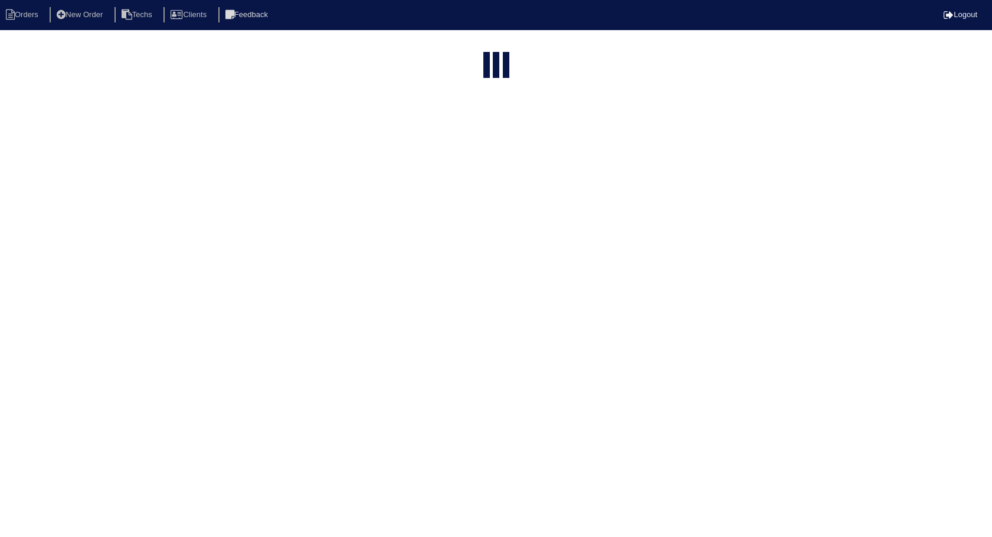
select select "need to invoice"
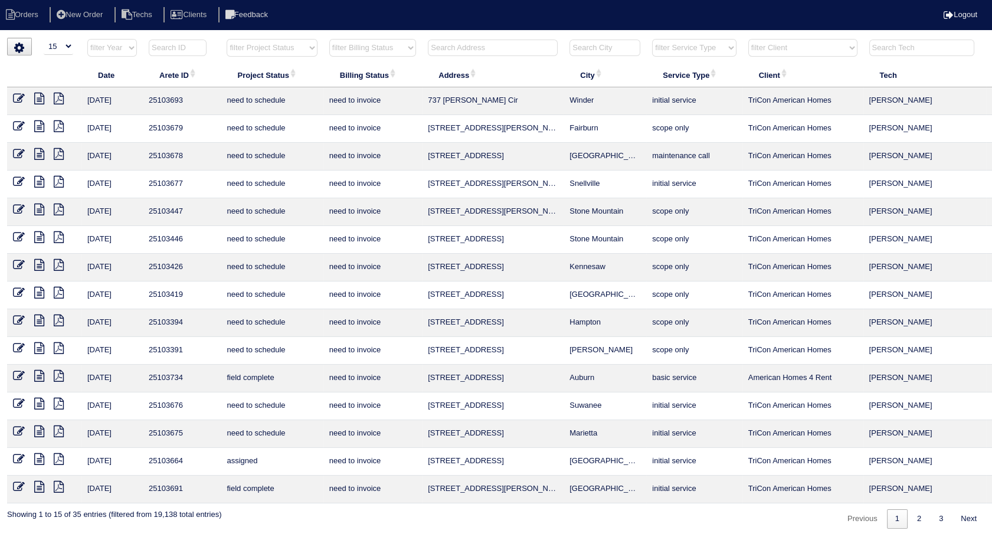
click at [461, 44] on input "text" at bounding box center [493, 48] width 130 height 17
type input "978"
select select "need to invoice"
type input "978"
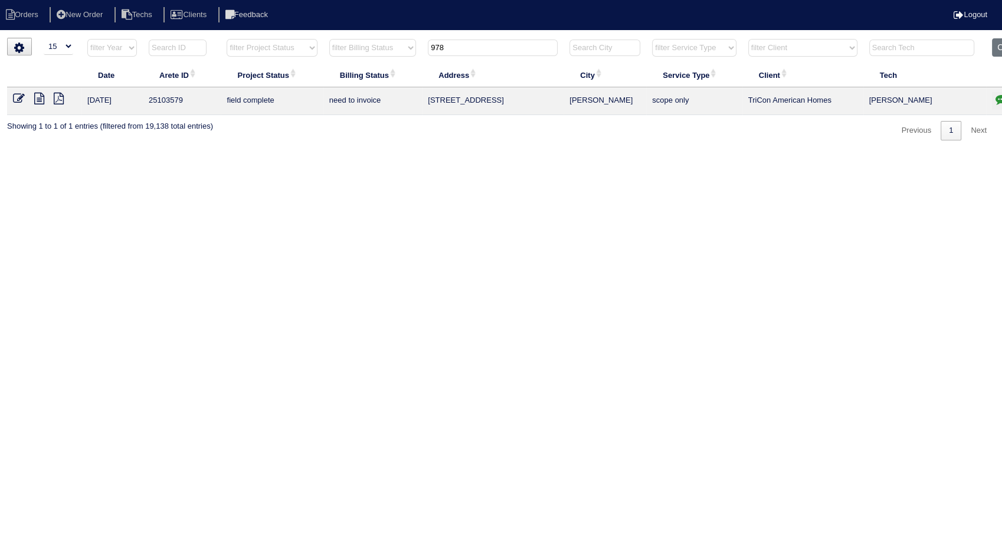
click at [44, 97] on icon at bounding box center [39, 99] width 10 height 12
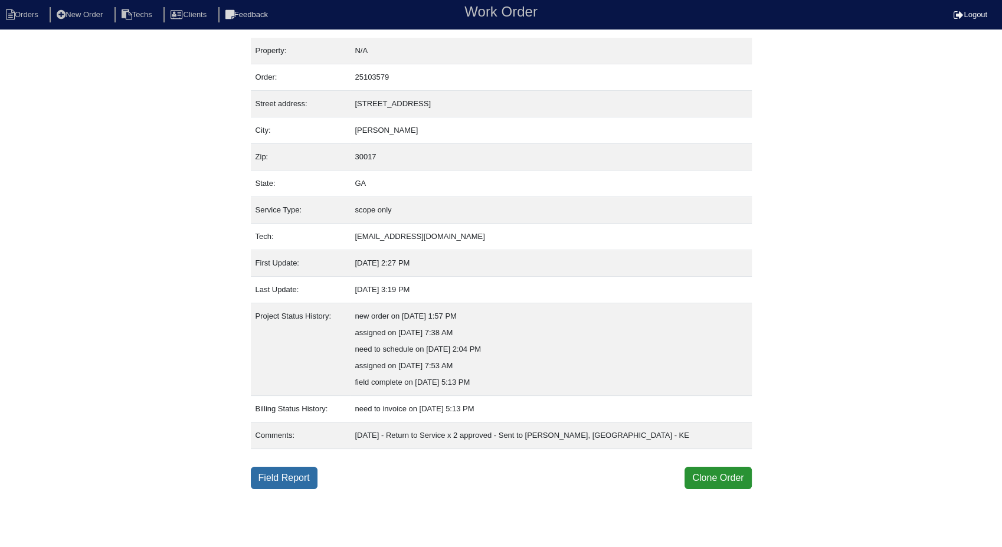
click at [285, 475] on link "Field Report" at bounding box center [284, 478] width 67 height 22
drag, startPoint x: 279, startPoint y: 472, endPoint x: 263, endPoint y: 467, distance: 16.8
click at [280, 473] on link "Field Report" at bounding box center [284, 478] width 67 height 22
click at [290, 478] on link "Field Report" at bounding box center [284, 478] width 67 height 22
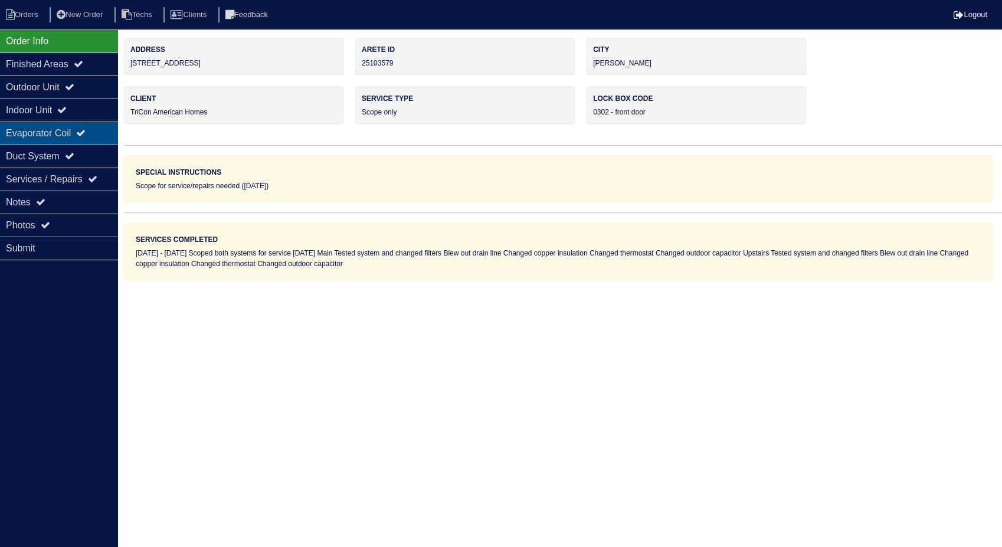
drag, startPoint x: 22, startPoint y: 202, endPoint x: 113, endPoint y: 120, distance: 122.4
click at [22, 202] on div "Notes" at bounding box center [59, 202] width 118 height 23
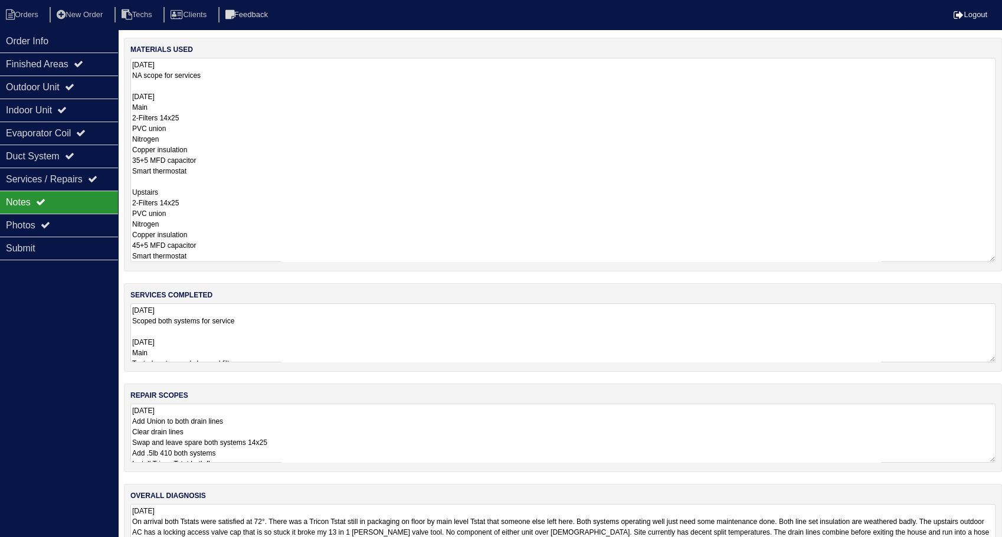
click at [199, 81] on textarea "9.30.25 NA scope for services 10-08-25 Main 2-Filters 14x25 PVC union Nitrogen …" at bounding box center [562, 160] width 865 height 204
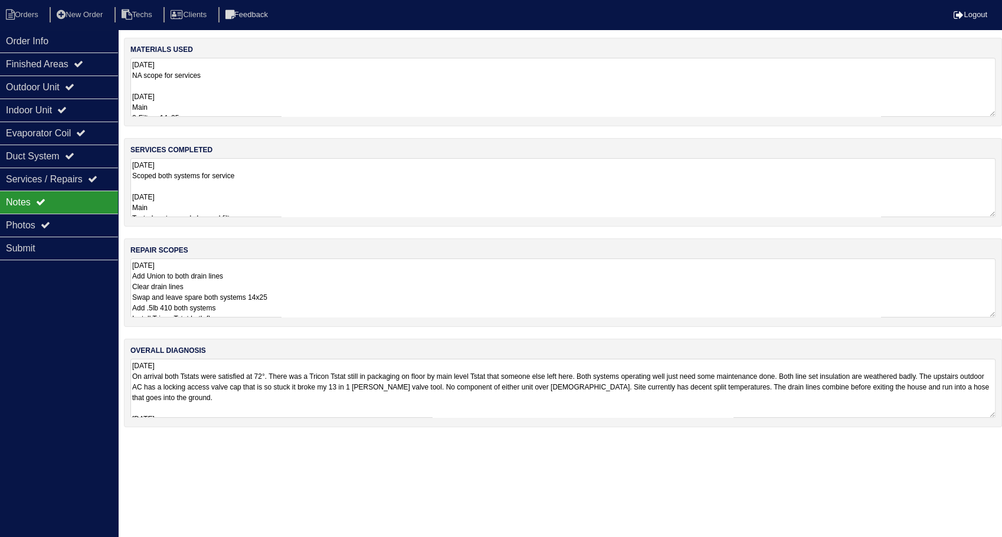
drag, startPoint x: 32, startPoint y: 18, endPoint x: 120, endPoint y: 0, distance: 89.7
click at [32, 18] on li "Orders" at bounding box center [24, 15] width 48 height 16
select select "15"
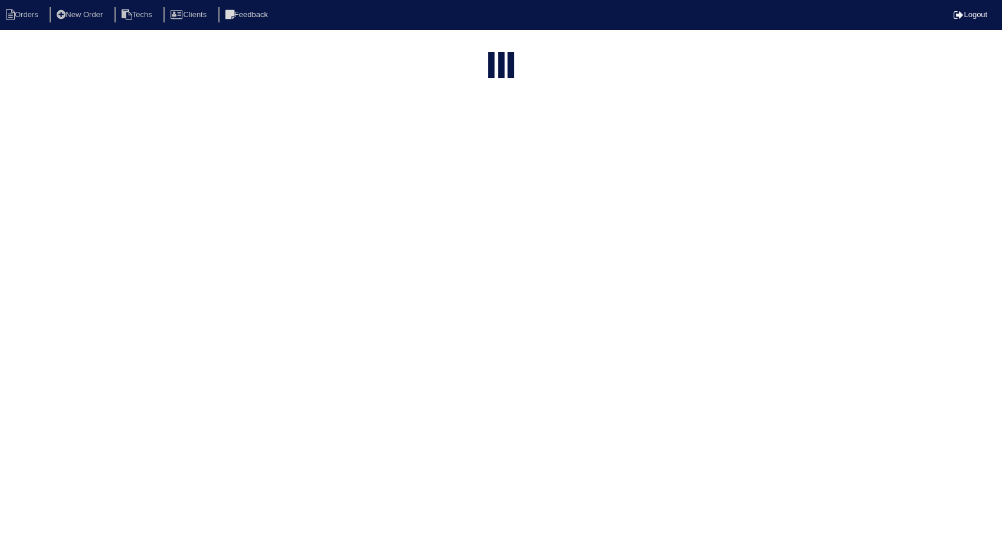
select select "need to invoice"
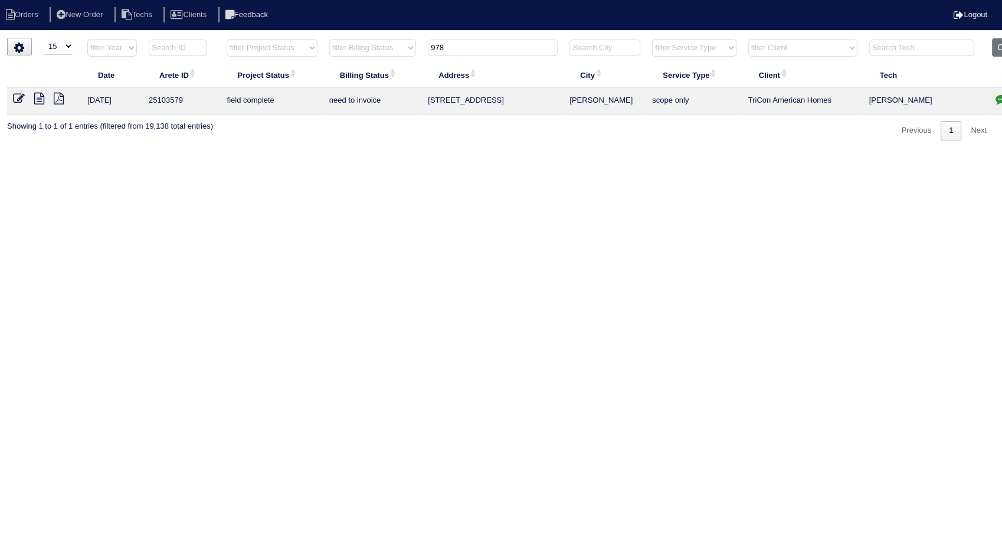
click at [19, 100] on icon at bounding box center [19, 99] width 12 height 12
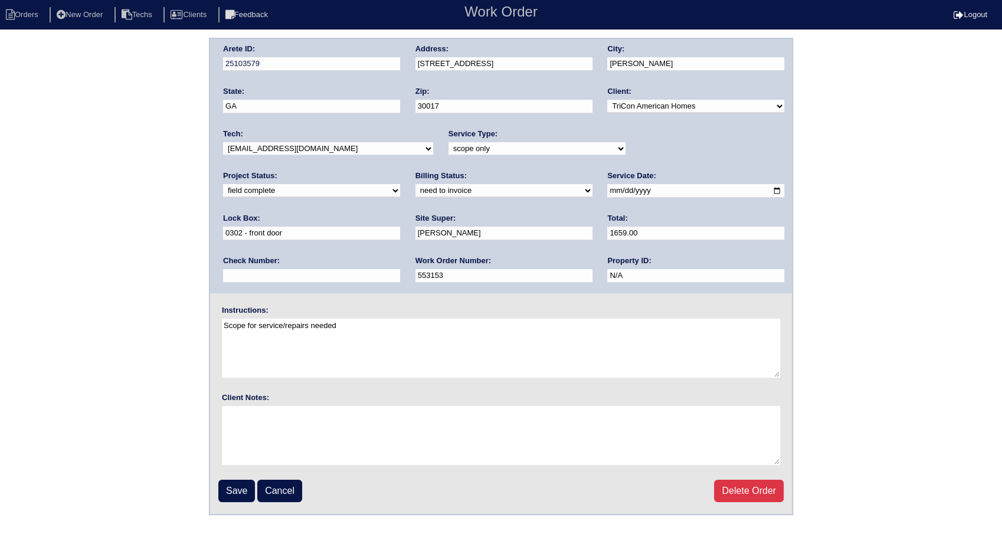
click at [415, 194] on select "need to quote quoted need to invoice invoiced paid warranty purchase order need…" at bounding box center [503, 190] width 177 height 13
select select "invoiced"
click at [415, 184] on select "need to quote quoted need to invoice invoiced paid warranty purchase order need…" at bounding box center [503, 190] width 177 height 13
click at [238, 489] on input "Save" at bounding box center [236, 491] width 37 height 22
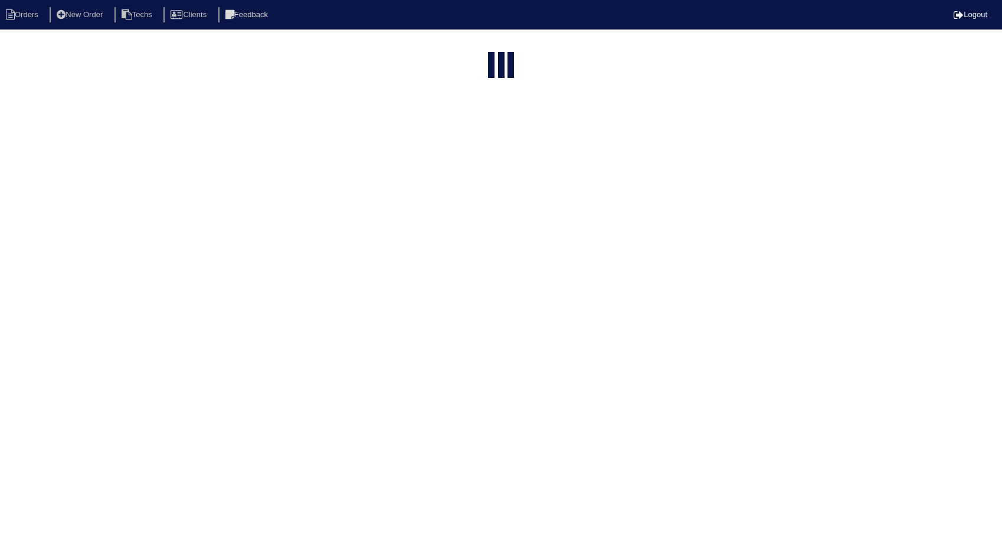
select select "15"
select select "need to invoice"
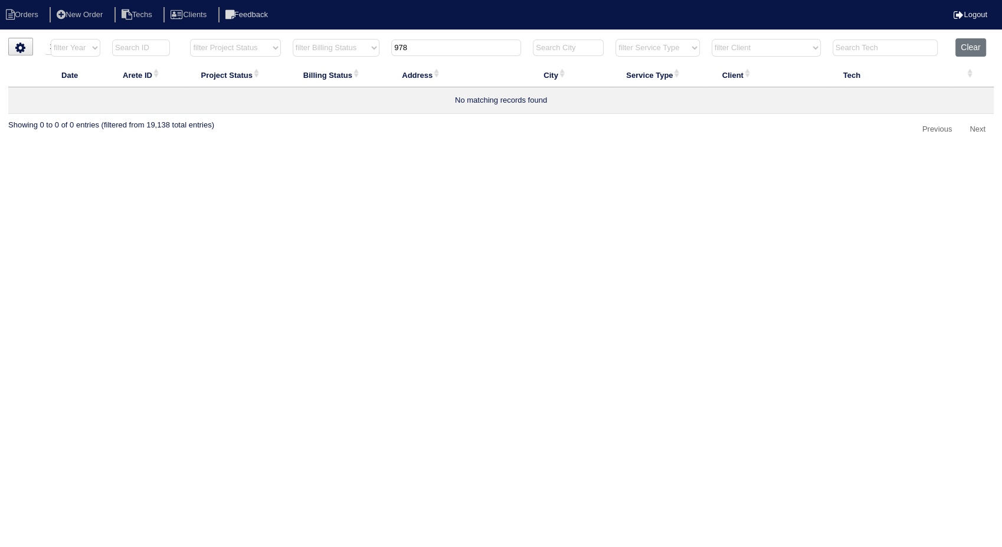
drag, startPoint x: 442, startPoint y: 43, endPoint x: 346, endPoint y: 45, distance: 96.2
click at [346, 45] on tr "filter Year -- Any Year -- 2025 2024 2023 2022 2021 2020 2019 filter Project St…" at bounding box center [501, 50] width 986 height 24
type input "4529"
select select "need to invoice"
type input "4529"
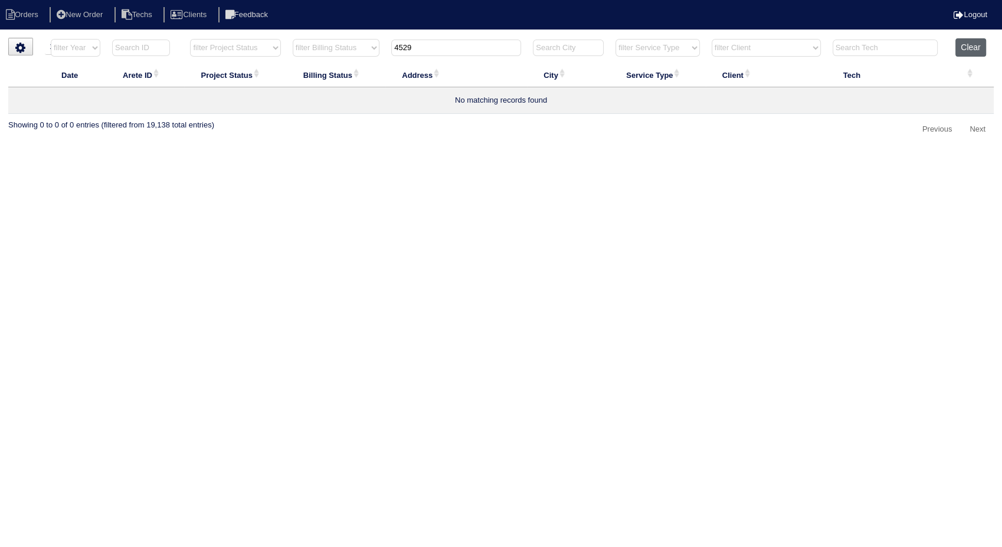
click at [973, 45] on button "Clear" at bounding box center [970, 47] width 30 height 18
select select
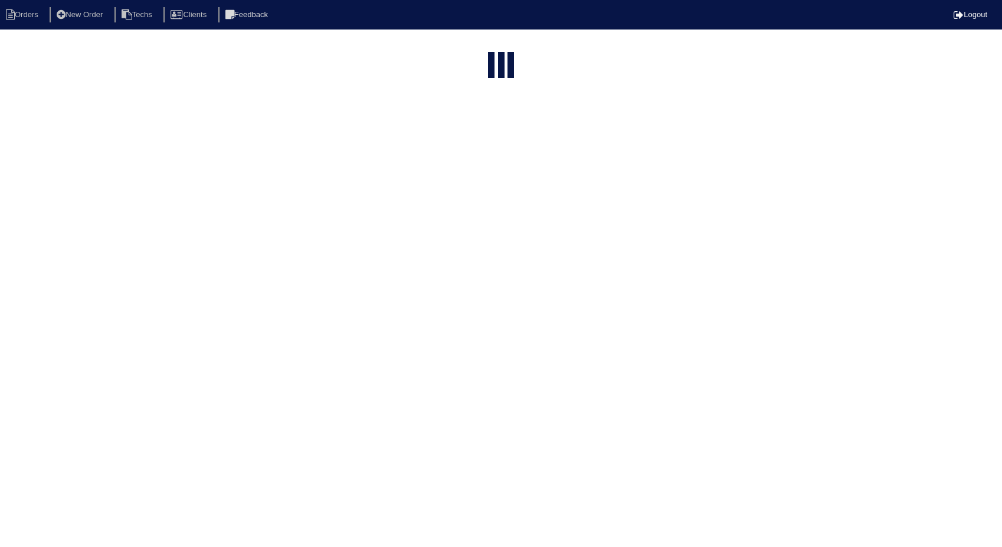
select select "15"
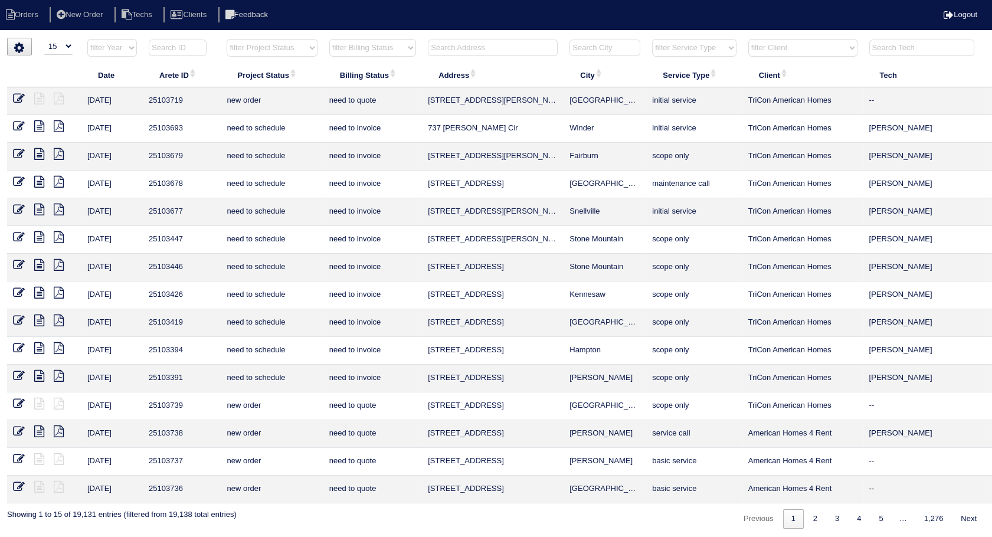
click at [467, 50] on input "text" at bounding box center [493, 48] width 130 height 17
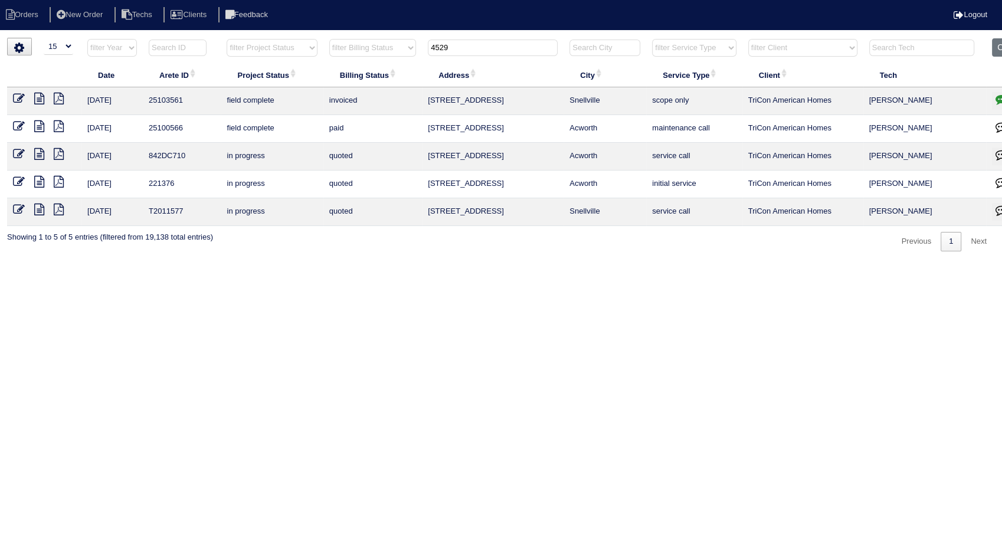
type input "4529"
click at [39, 98] on icon at bounding box center [39, 99] width 10 height 12
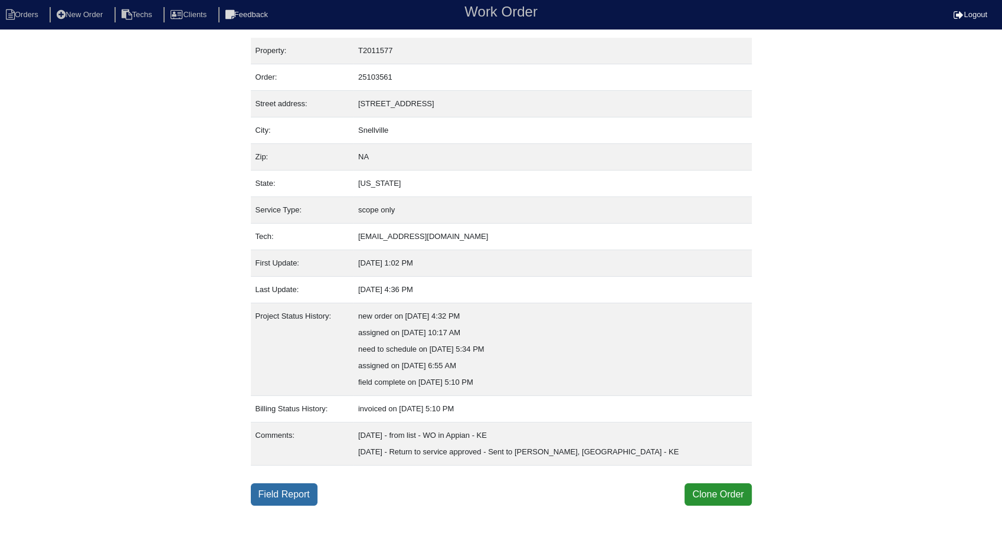
click at [302, 486] on link "Field Report" at bounding box center [284, 494] width 67 height 22
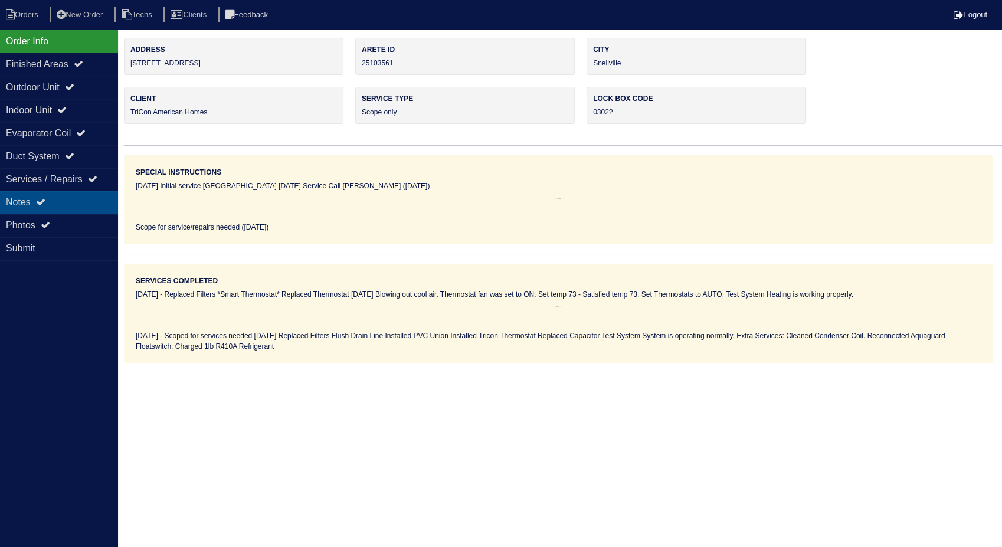
click at [27, 201] on div "Notes" at bounding box center [59, 202] width 118 height 23
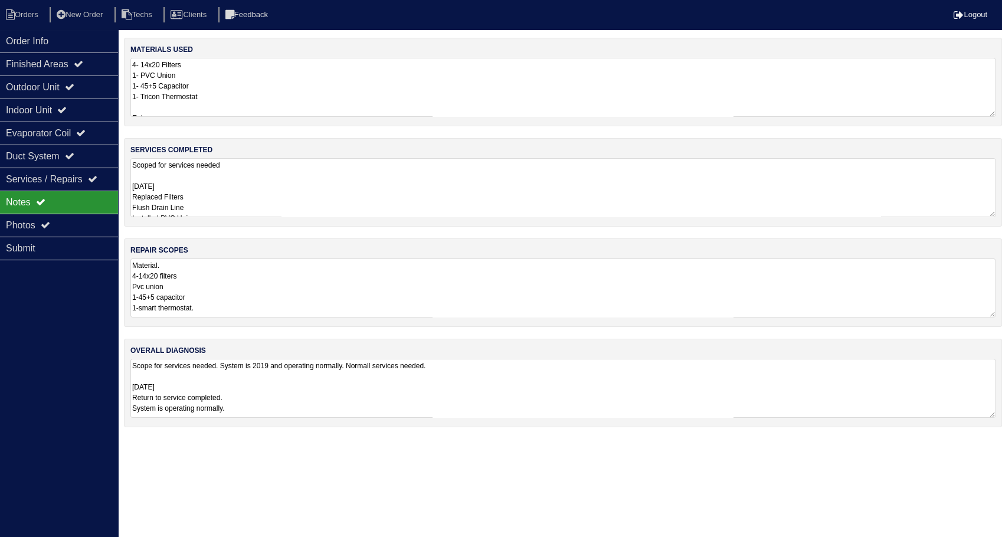
click at [217, 87] on textarea "4- 14x20 Filters 1- PVC Union 1- 45+5 Capacitor 1- Tricon Thermostat Extra 1lb …" at bounding box center [562, 87] width 865 height 59
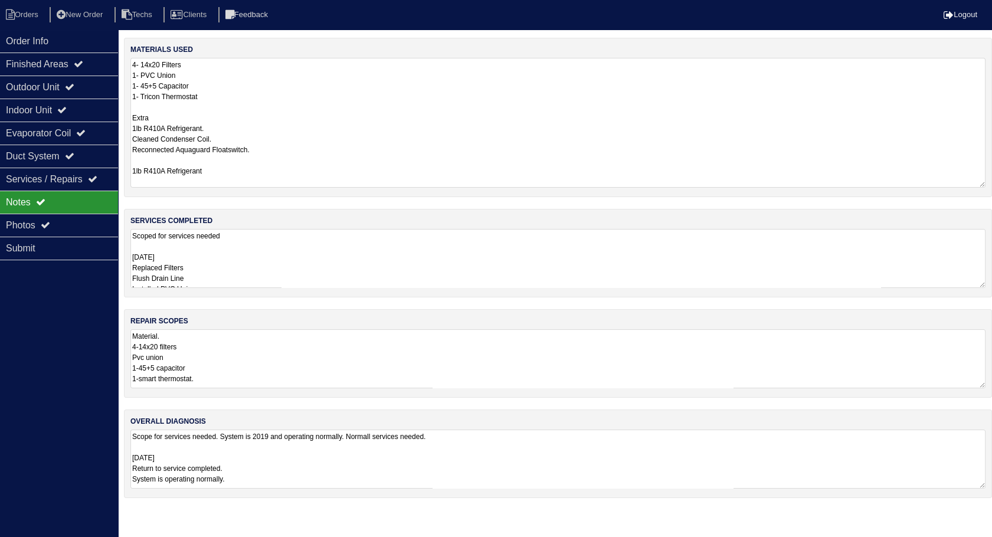
click at [249, 251] on textarea "Scoped for services needed 10/6/25 Replaced Filters Flush Drain Line Installed …" at bounding box center [557, 258] width 855 height 59
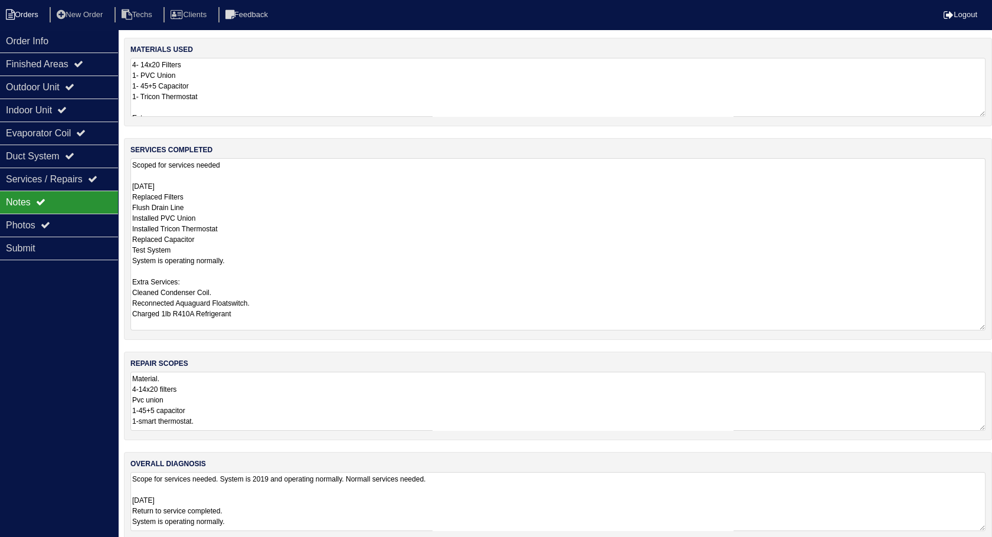
click at [34, 12] on li "Orders" at bounding box center [24, 15] width 48 height 16
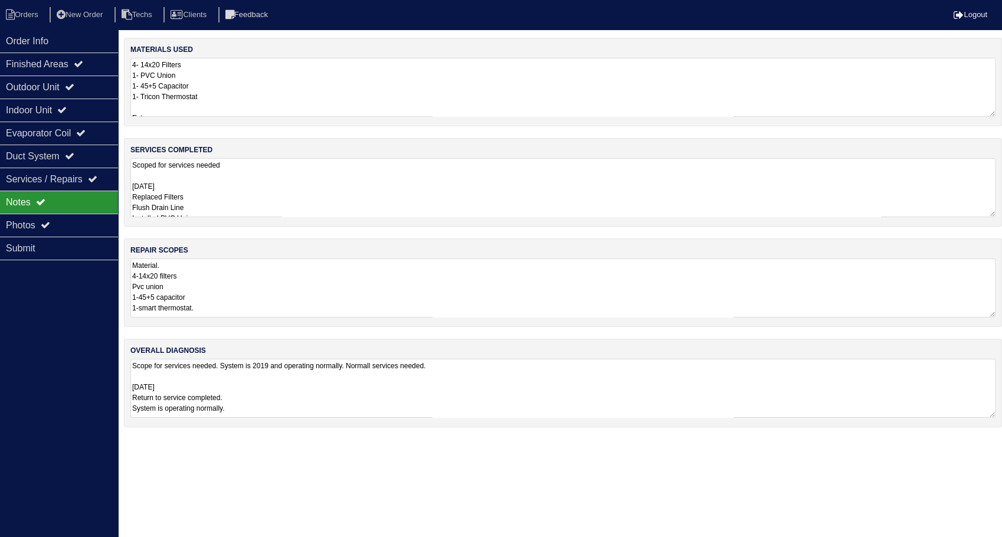
select select "15"
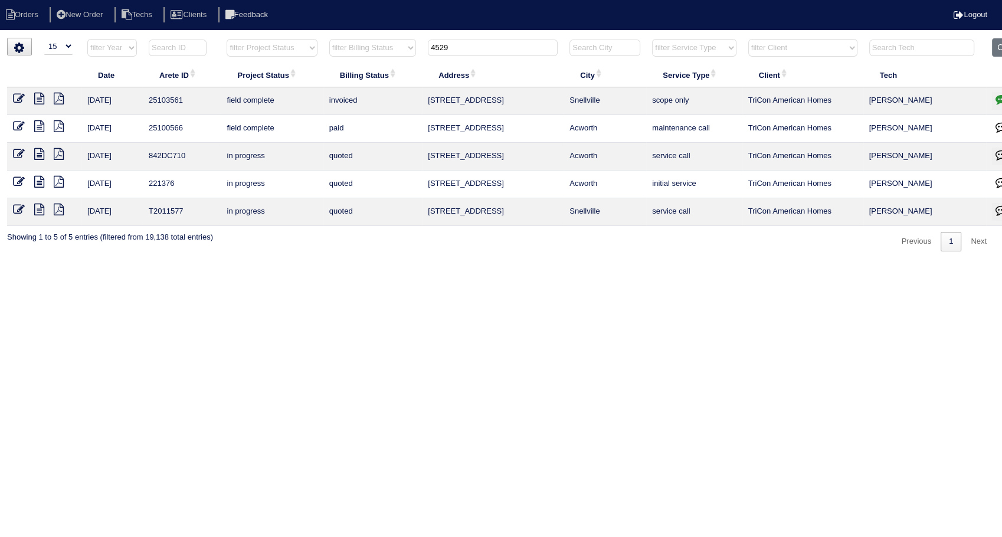
drag, startPoint x: 467, startPoint y: 47, endPoint x: 378, endPoint y: 70, distance: 92.6
click at [378, 70] on table "Date Arete ID Project Status Billing Status Address City Service Type Client Te…" at bounding box center [518, 132] width 1023 height 188
type input "4280"
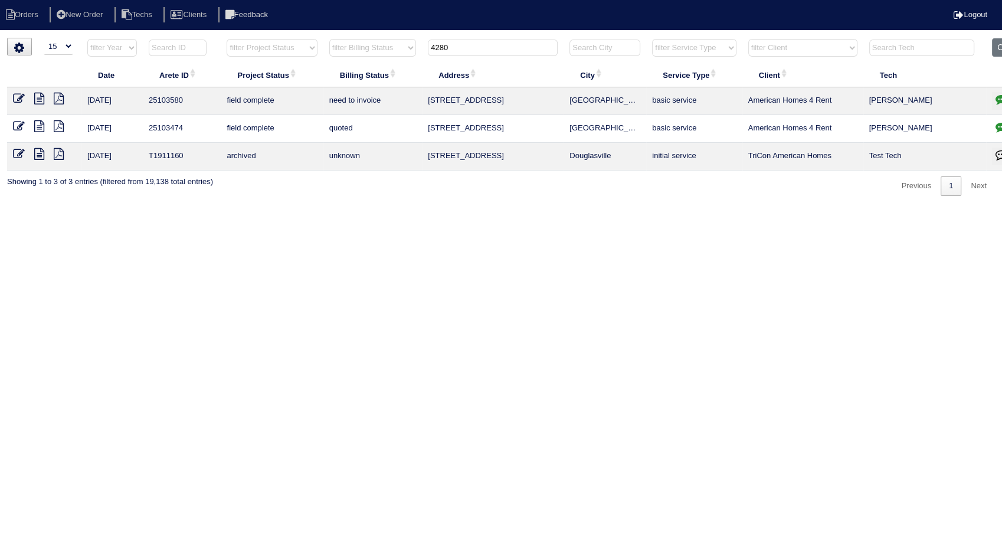
click at [40, 99] on icon at bounding box center [39, 99] width 10 height 12
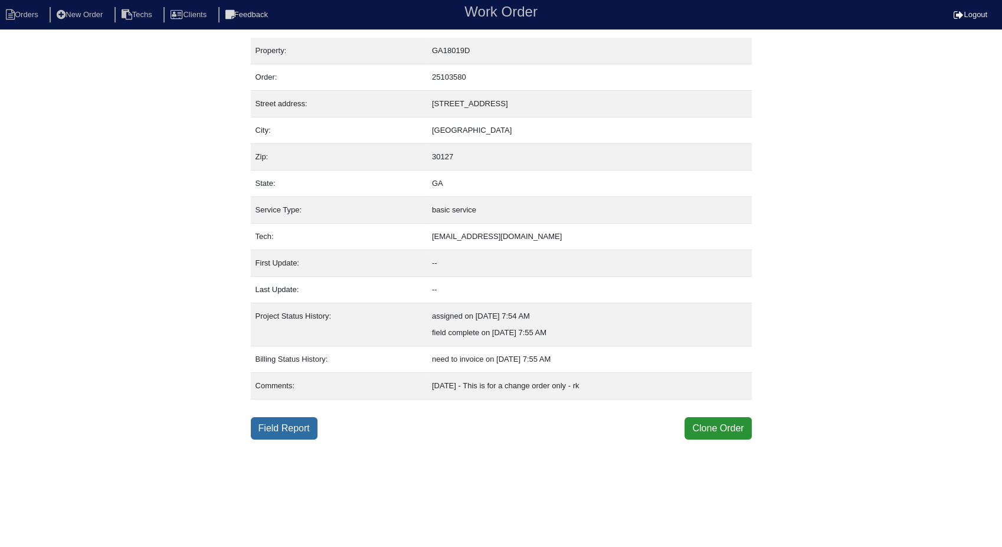
click at [280, 426] on link "Field Report" at bounding box center [284, 428] width 67 height 22
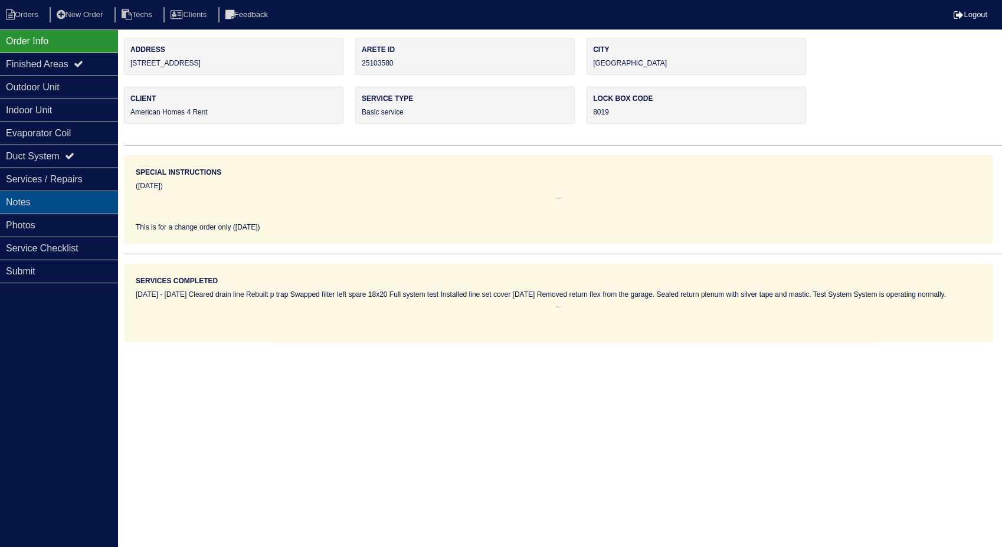
click at [35, 201] on div "Notes" at bounding box center [59, 202] width 118 height 23
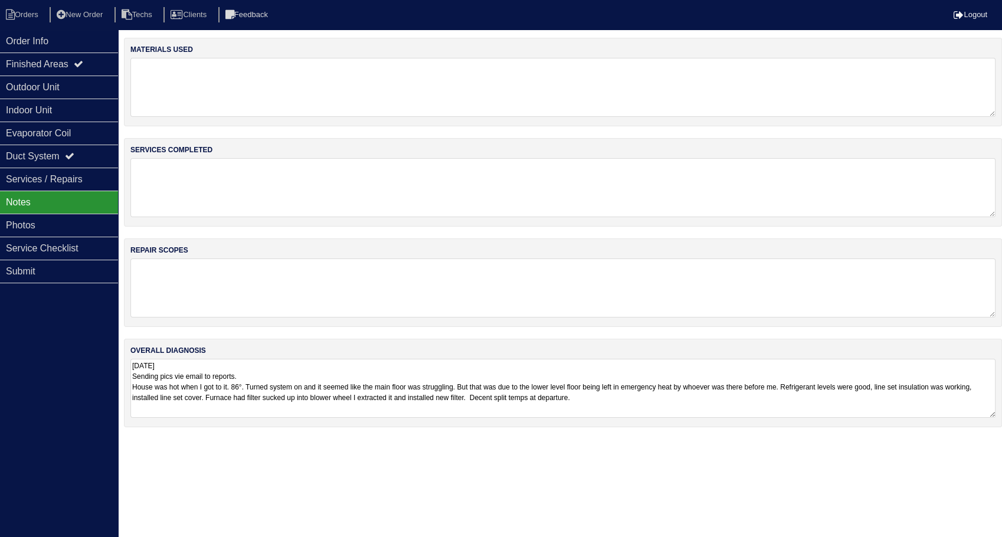
click at [19, 200] on div "Notes" at bounding box center [59, 202] width 118 height 23
click at [27, 45] on div "Order Info" at bounding box center [59, 41] width 118 height 23
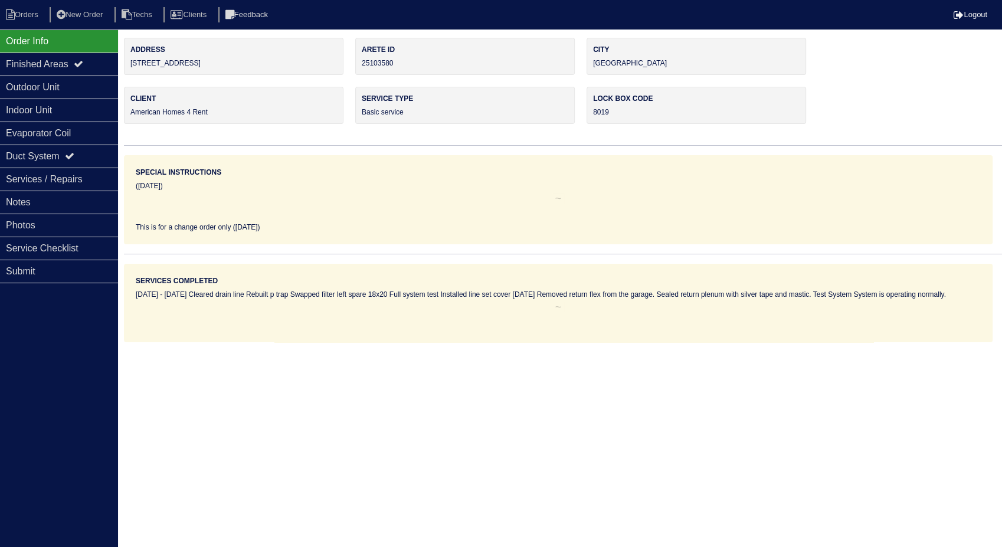
click at [804, 300] on div "[DATE] - [DATE] Cleared drain line Rebuilt p trap Swapped filter left spare 18x…" at bounding box center [558, 294] width 845 height 11
click at [310, 317] on div "[DATE] - [DATE] Cleared drain line Rebuilt p trap Swapped filter left spare 18x…" at bounding box center [558, 305] width 845 height 32
click at [24, 15] on li "Orders" at bounding box center [24, 15] width 48 height 16
select select "15"
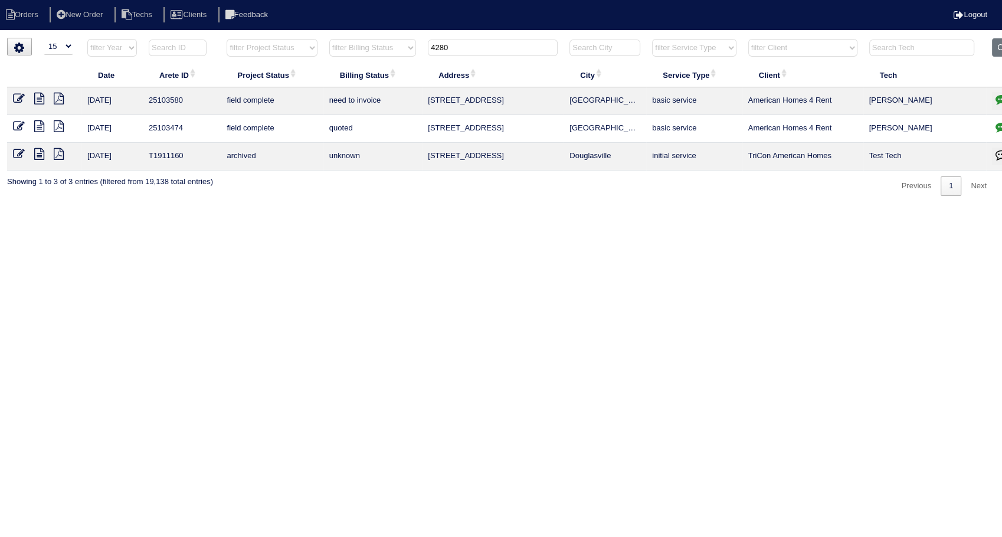
click at [38, 97] on icon at bounding box center [39, 99] width 10 height 12
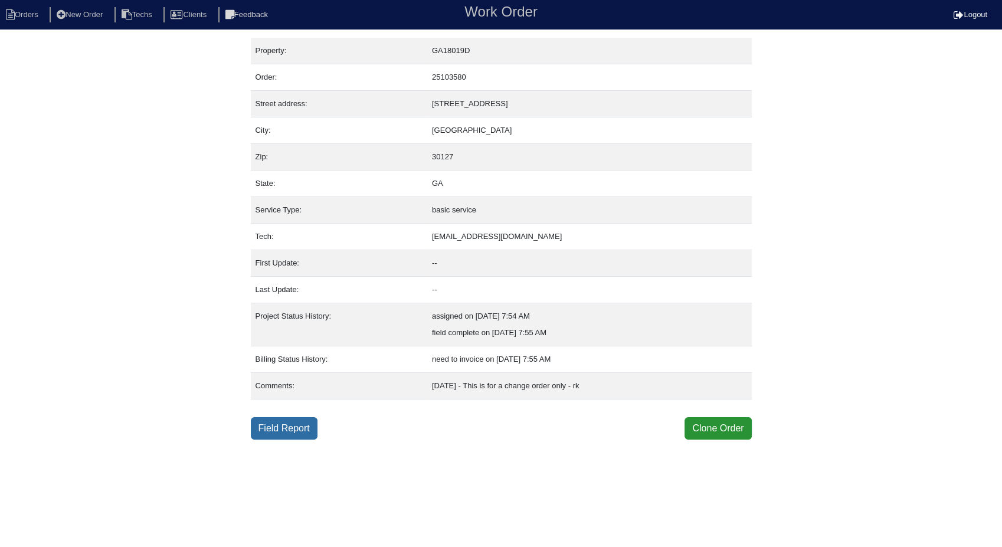
click at [314, 417] on link "Field Report" at bounding box center [284, 428] width 67 height 22
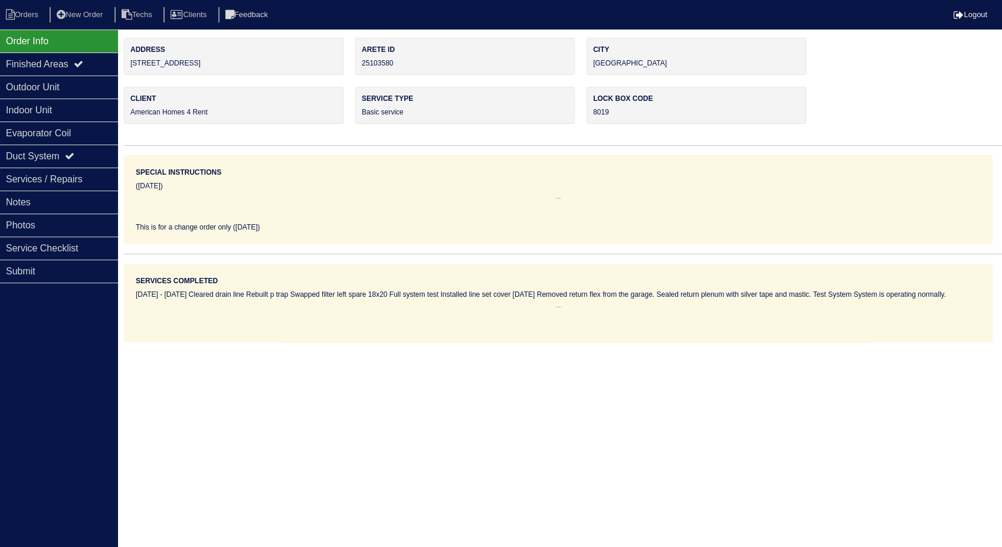
click at [536, 314] on div "[DATE] - [DATE] Cleared drain line Rebuilt p trap Swapped filter left spare 18x…" at bounding box center [558, 305] width 845 height 32
click at [38, 15] on li "Orders" at bounding box center [24, 15] width 48 height 16
select select "15"
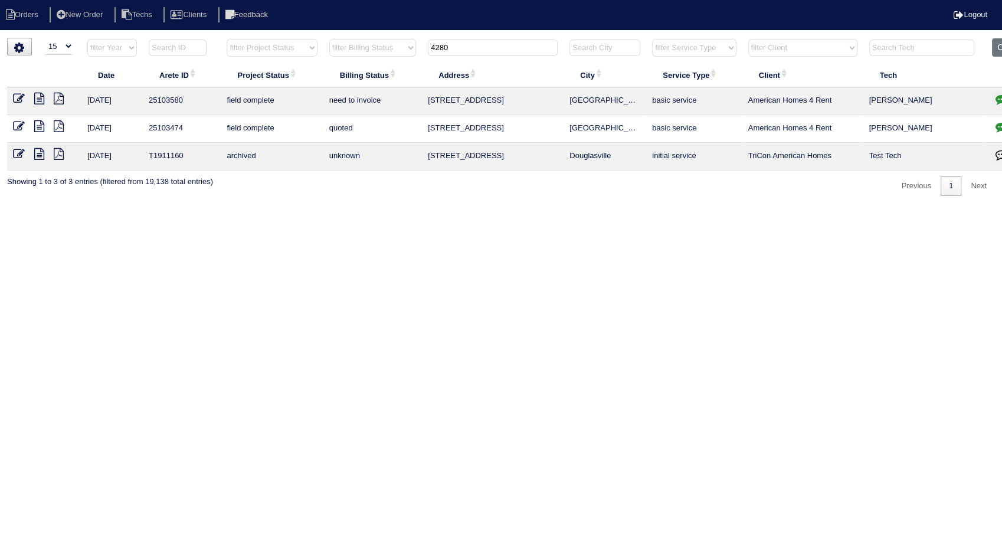
drag, startPoint x: 474, startPoint y: 45, endPoint x: 389, endPoint y: 63, distance: 86.7
click at [389, 63] on table "Date Arete ID Project Status Billing Status Address City Service Type Client Te…" at bounding box center [518, 104] width 1023 height 132
type input "3515"
click at [16, 96] on icon at bounding box center [19, 99] width 12 height 12
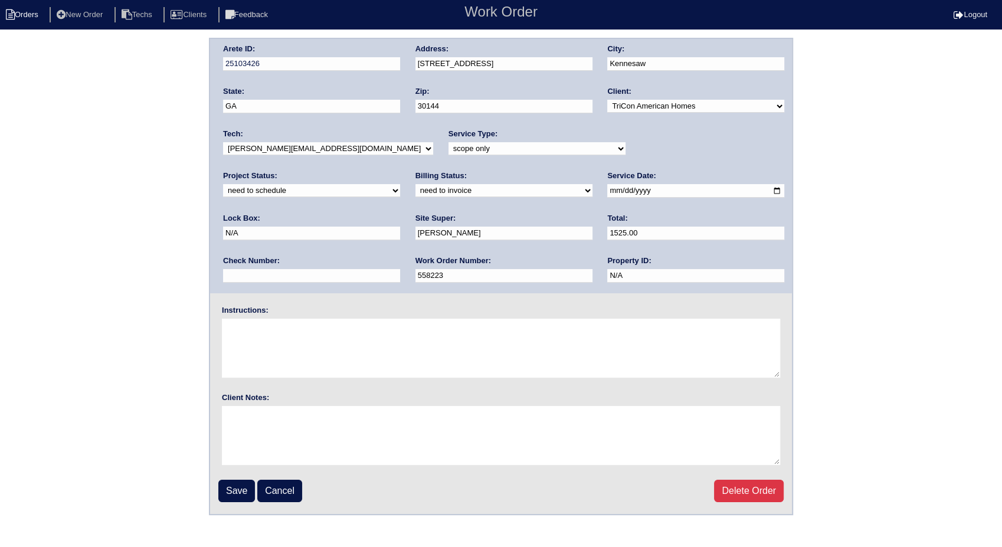
click at [40, 12] on li "Orders" at bounding box center [24, 15] width 48 height 16
select select "15"
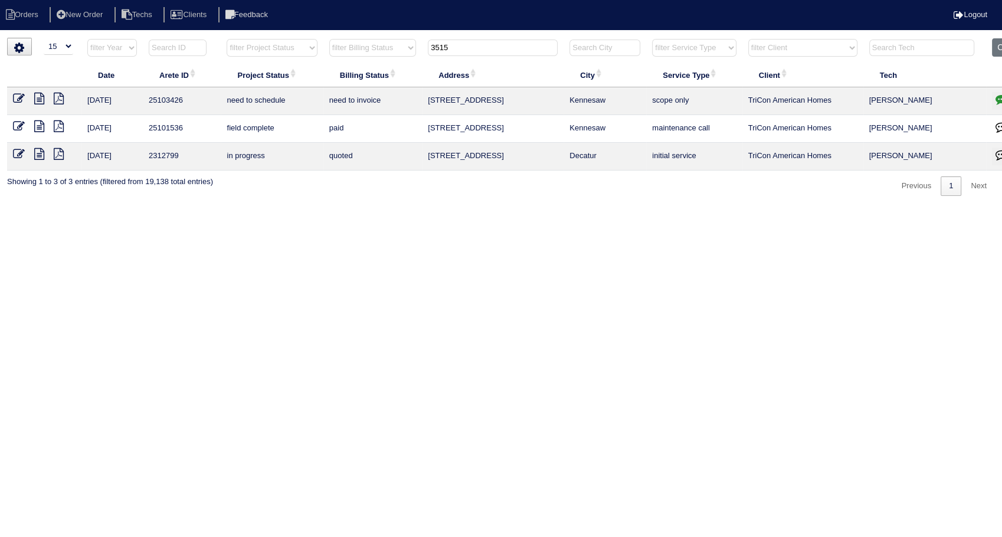
drag, startPoint x: 469, startPoint y: 46, endPoint x: 367, endPoint y: 74, distance: 105.4
click at [367, 74] on table "Date Arete ID Project Status Billing Status Address City Service Type Client Te…" at bounding box center [518, 104] width 1023 height 132
type input "106"
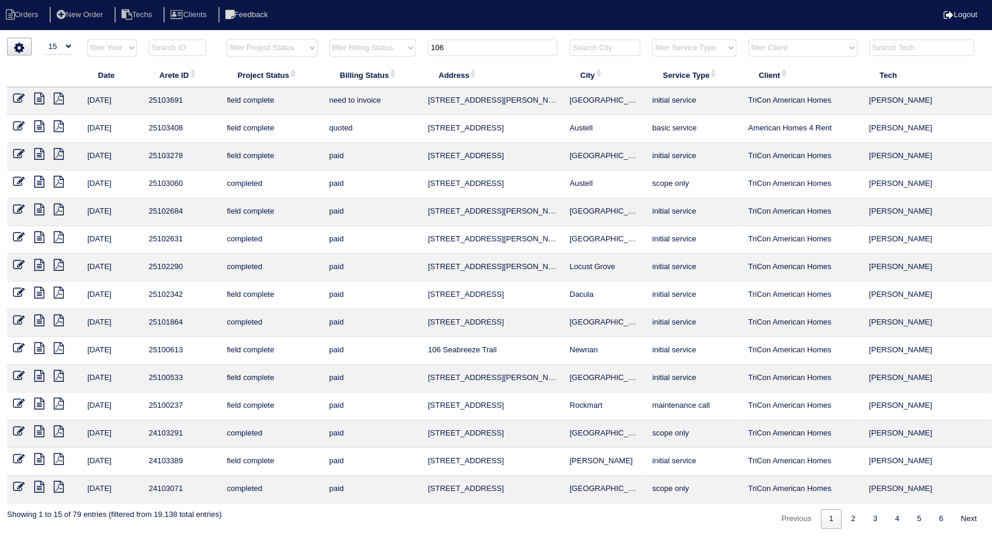
click at [21, 97] on icon at bounding box center [19, 99] width 12 height 12
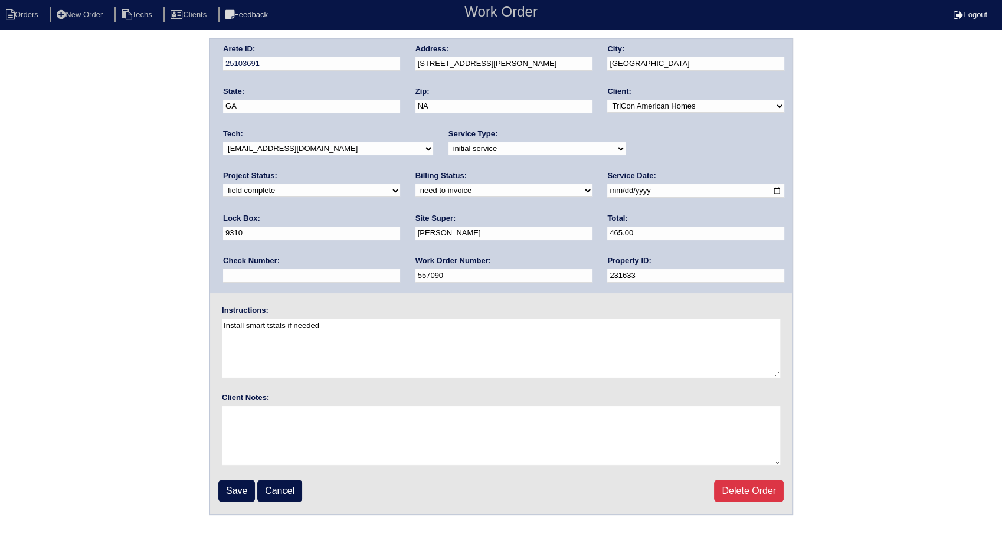
click at [415, 192] on select "need to quote quoted need to invoice invoiced paid warranty purchase order need…" at bounding box center [503, 190] width 177 height 13
select select "invoiced"
click at [415, 184] on select "need to quote quoted need to invoice invoiced paid warranty purchase order need…" at bounding box center [503, 190] width 177 height 13
click at [248, 485] on input "Save" at bounding box center [236, 491] width 37 height 22
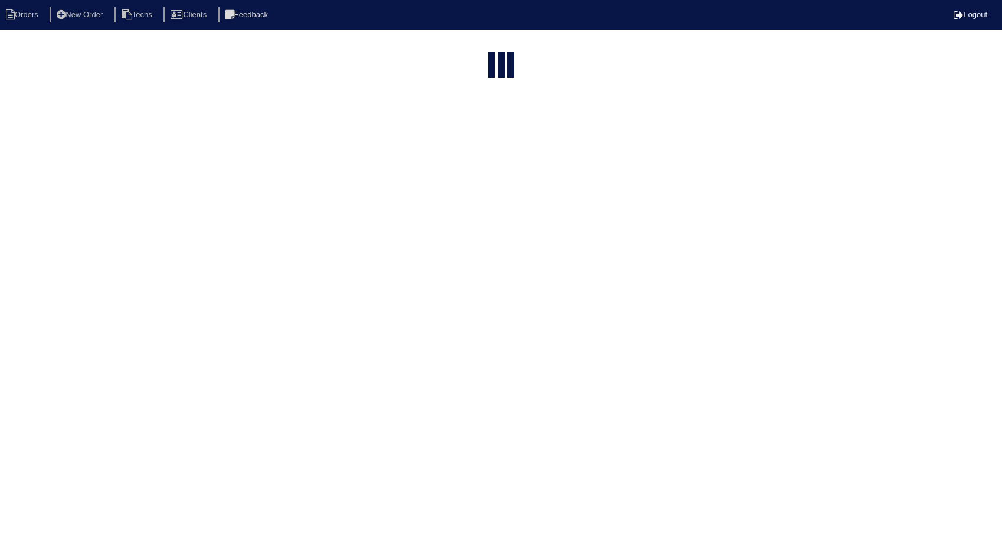
select select "15"
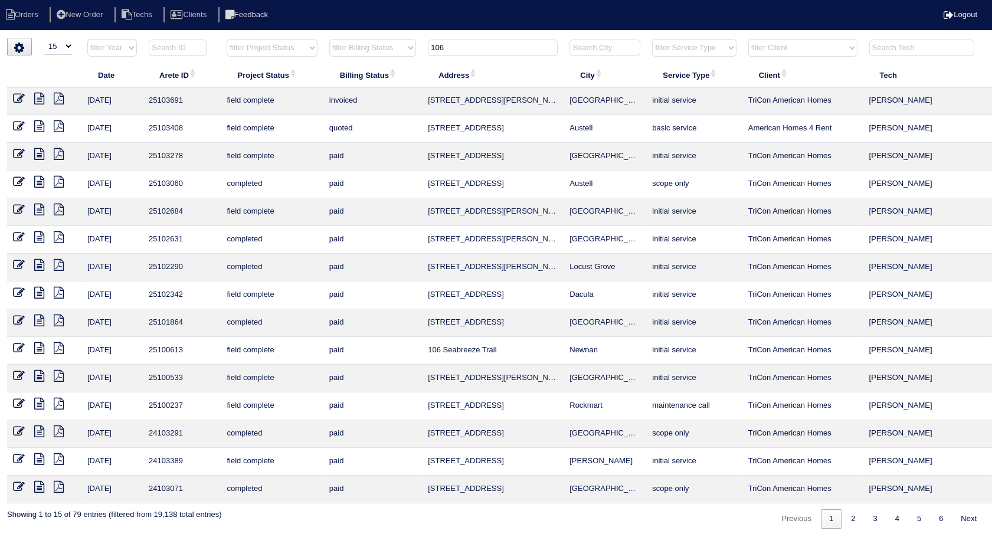
drag, startPoint x: 476, startPoint y: 48, endPoint x: 406, endPoint y: 67, distance: 72.7
click at [406, 67] on table "Date Arete ID Project Status Billing Status Address City Service Type Client Te…" at bounding box center [518, 270] width 1023 height 465
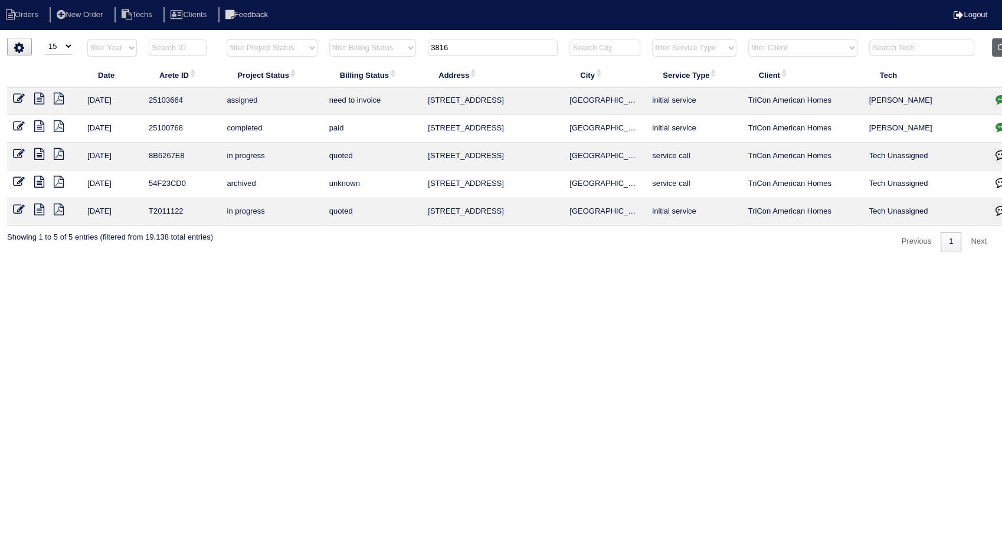
type input "3816"
click at [997, 50] on button "Clear" at bounding box center [1007, 47] width 30 height 18
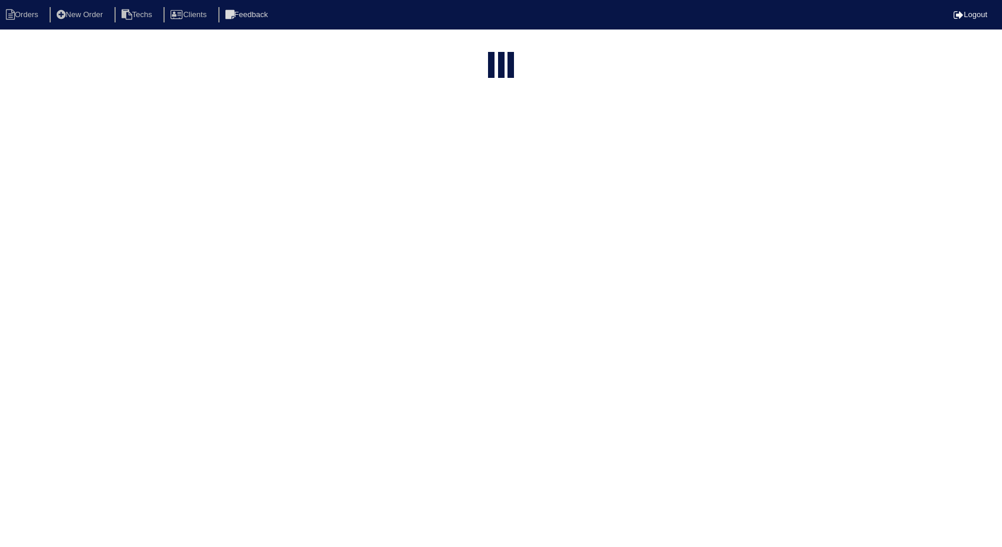
select select "15"
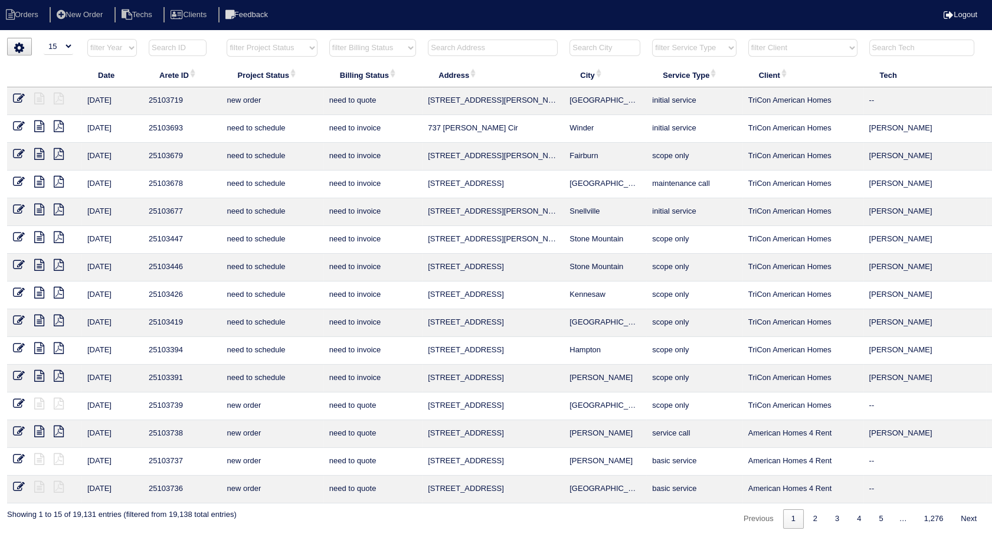
click at [378, 41] on select "filter Billing Status -- Any Billing Status -- need to quote quoted need to inv…" at bounding box center [372, 48] width 87 height 18
click at [329, 39] on select "filter Billing Status -- Any Billing Status -- need to quote quoted need to inv…" at bounding box center [372, 48] width 87 height 18
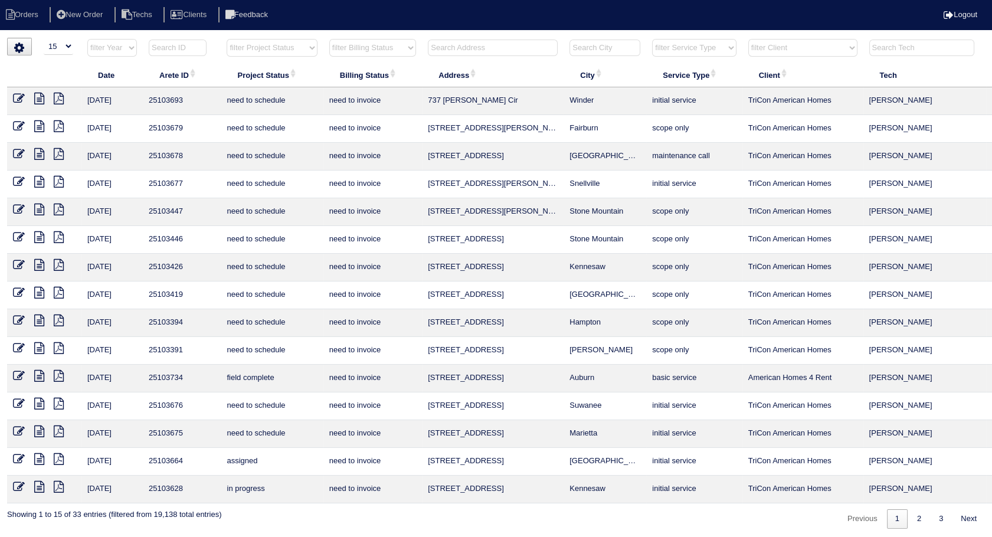
scroll to position [1, 0]
click at [921, 517] on link "2" at bounding box center [919, 518] width 21 height 19
select select "need to invoice"
